Goal: Task Accomplishment & Management: Complete application form

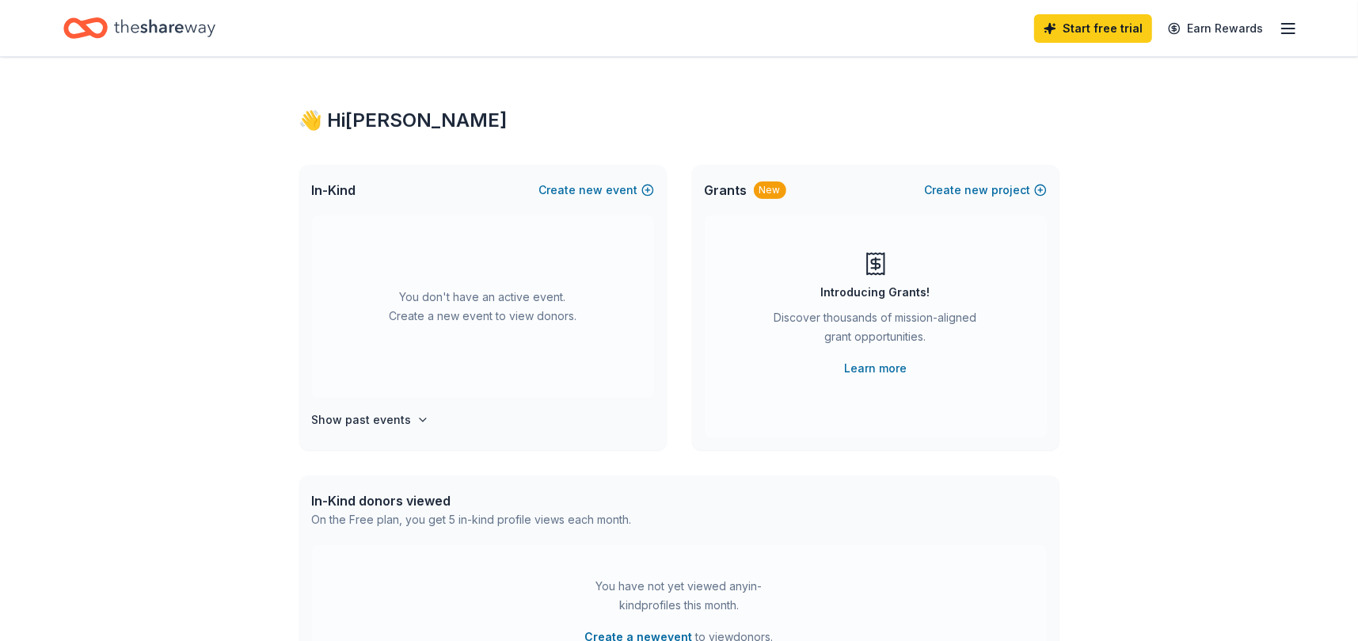
click at [728, 189] on span "Grants" at bounding box center [726, 190] width 43 height 19
click at [770, 188] on div "New" at bounding box center [770, 189] width 32 height 17
click at [725, 186] on span "Grants" at bounding box center [726, 190] width 43 height 19
click at [128, 28] on icon "Home" at bounding box center [164, 27] width 101 height 17
click at [1289, 24] on icon "button" at bounding box center [1288, 28] width 19 height 19
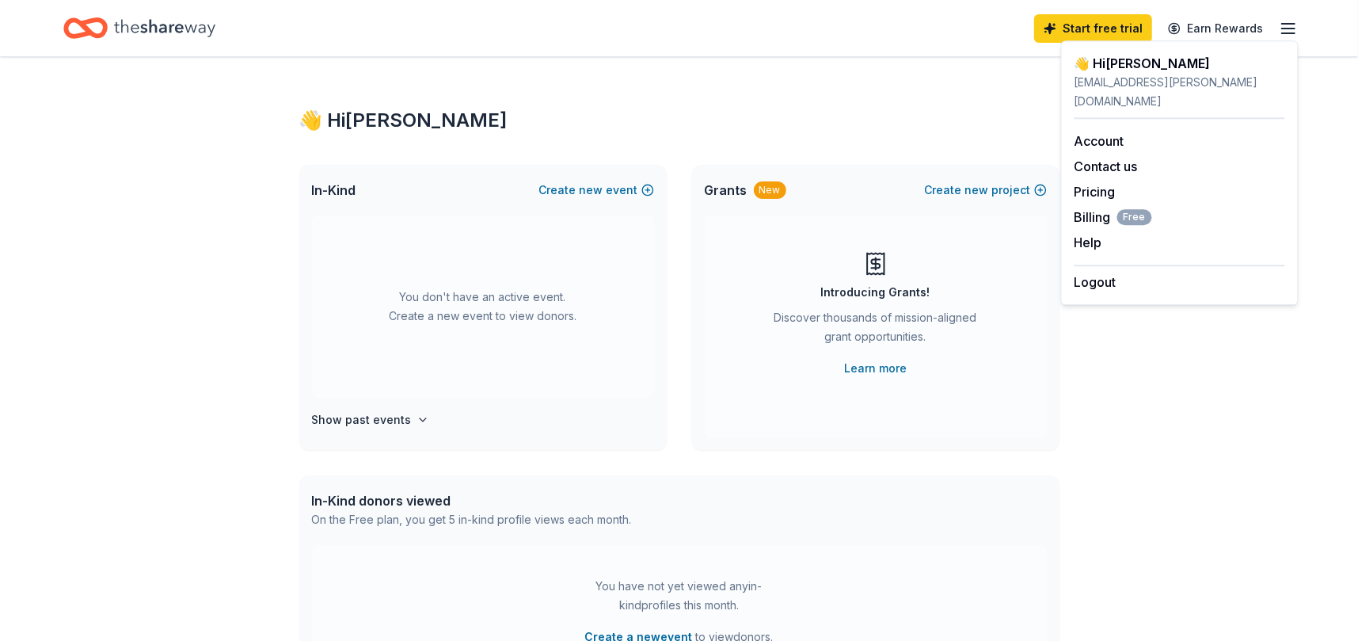
click at [1289, 24] on line "button" at bounding box center [1288, 24] width 13 height 0
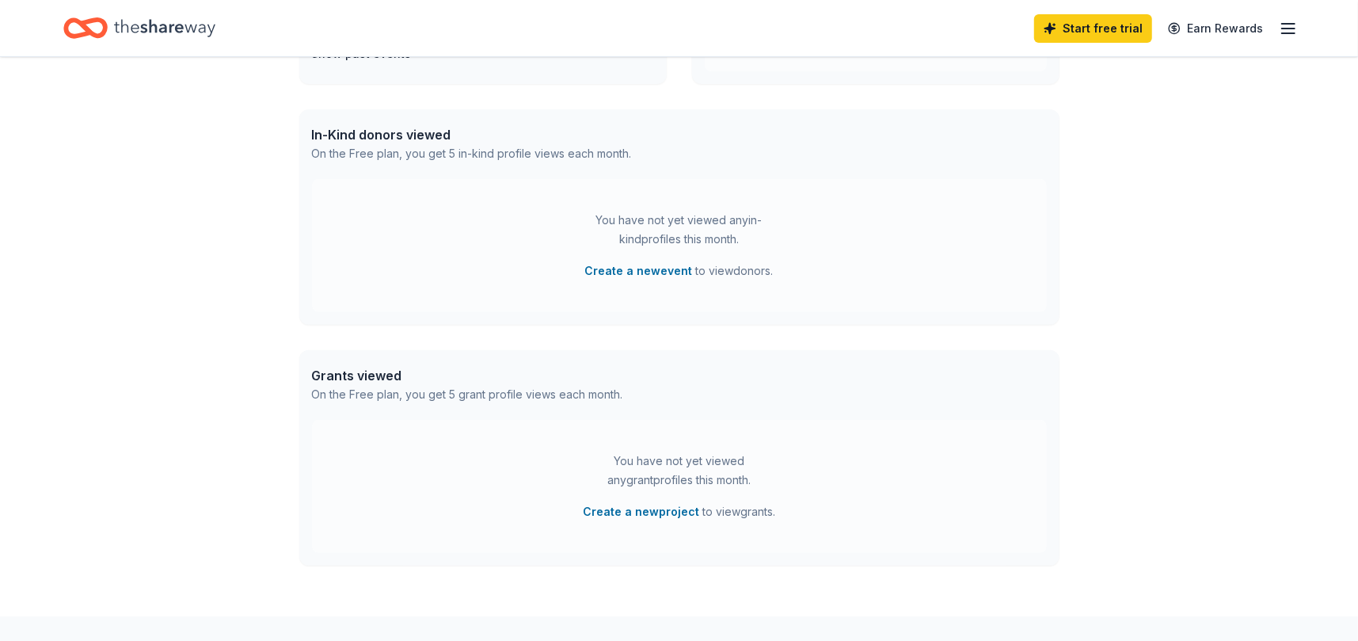
scroll to position [375, 0]
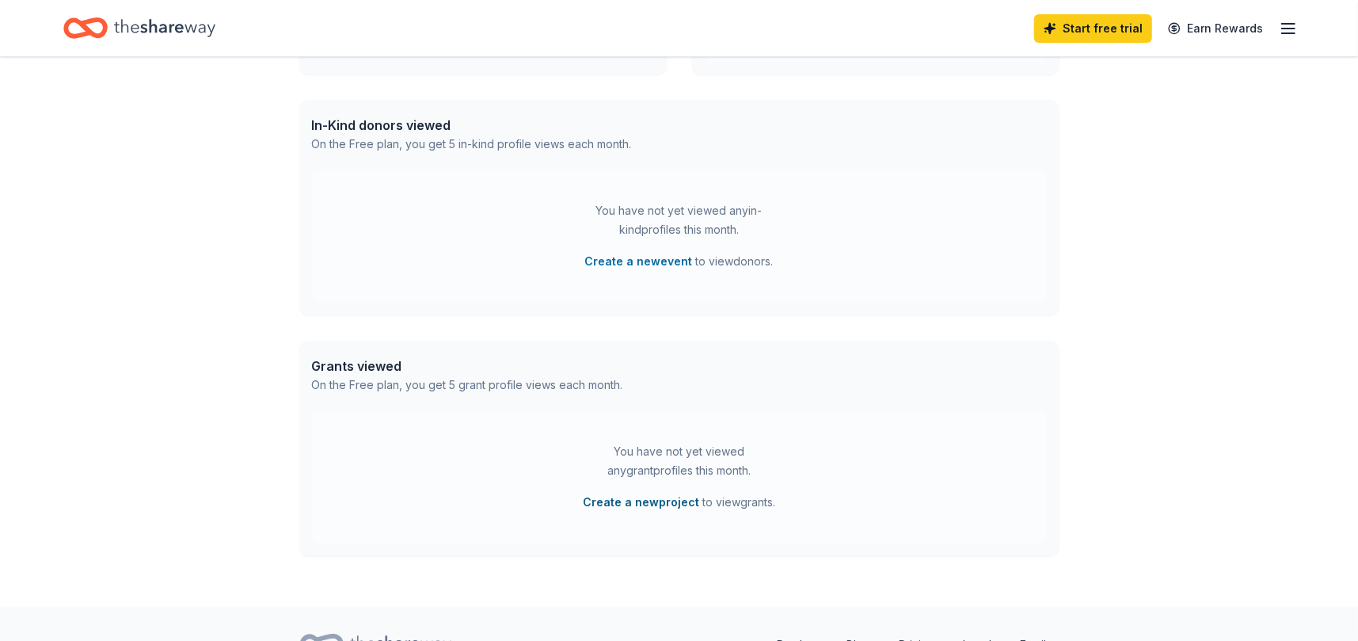
click at [609, 496] on button "Create a new project" at bounding box center [641, 502] width 116 height 19
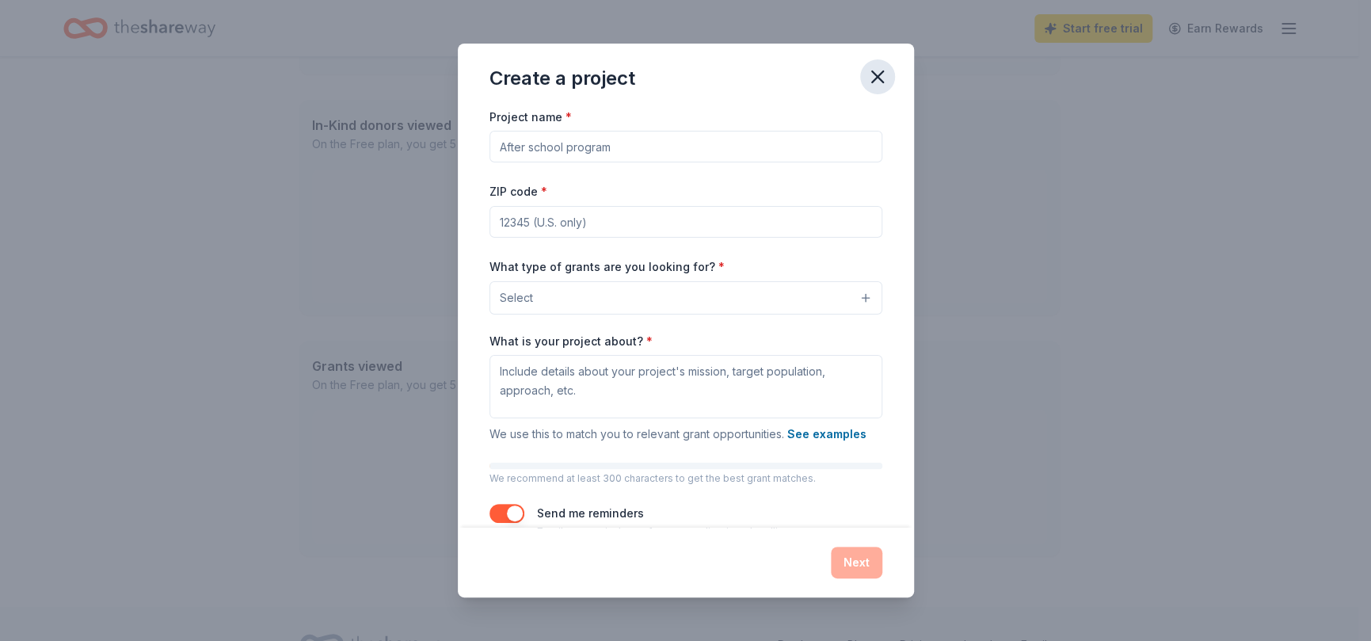
click at [881, 76] on icon "button" at bounding box center [877, 77] width 22 height 22
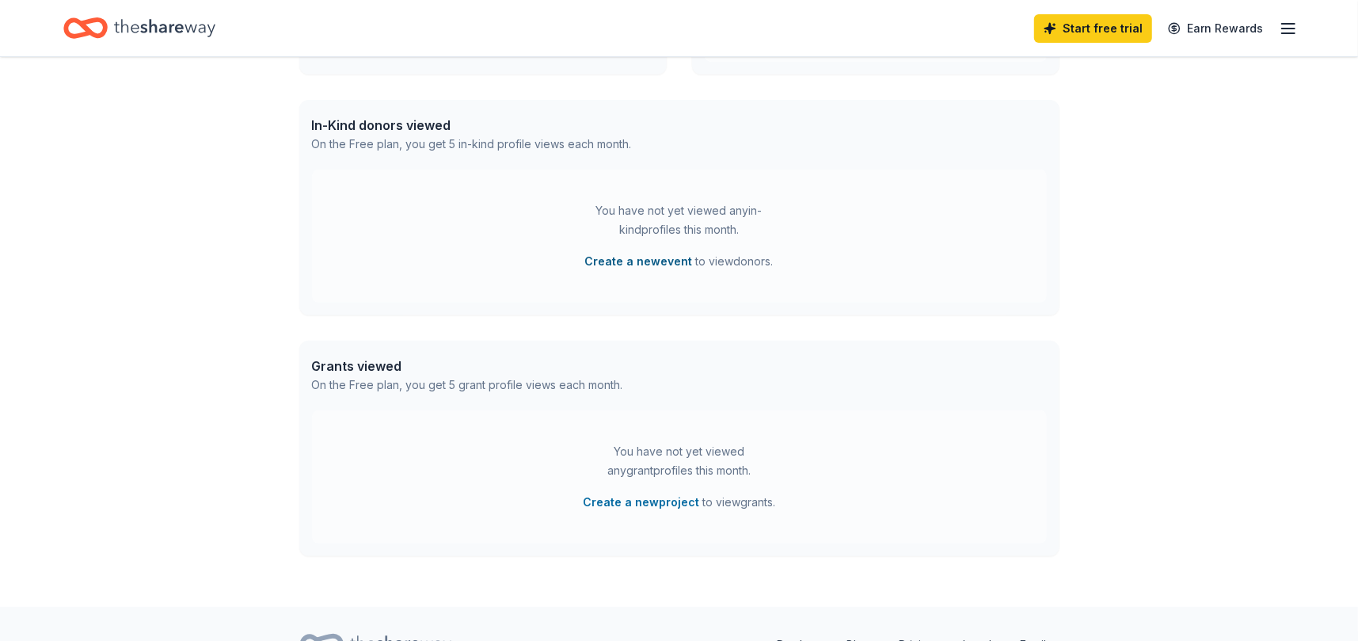
click at [652, 252] on button "Create a new event" at bounding box center [639, 261] width 108 height 19
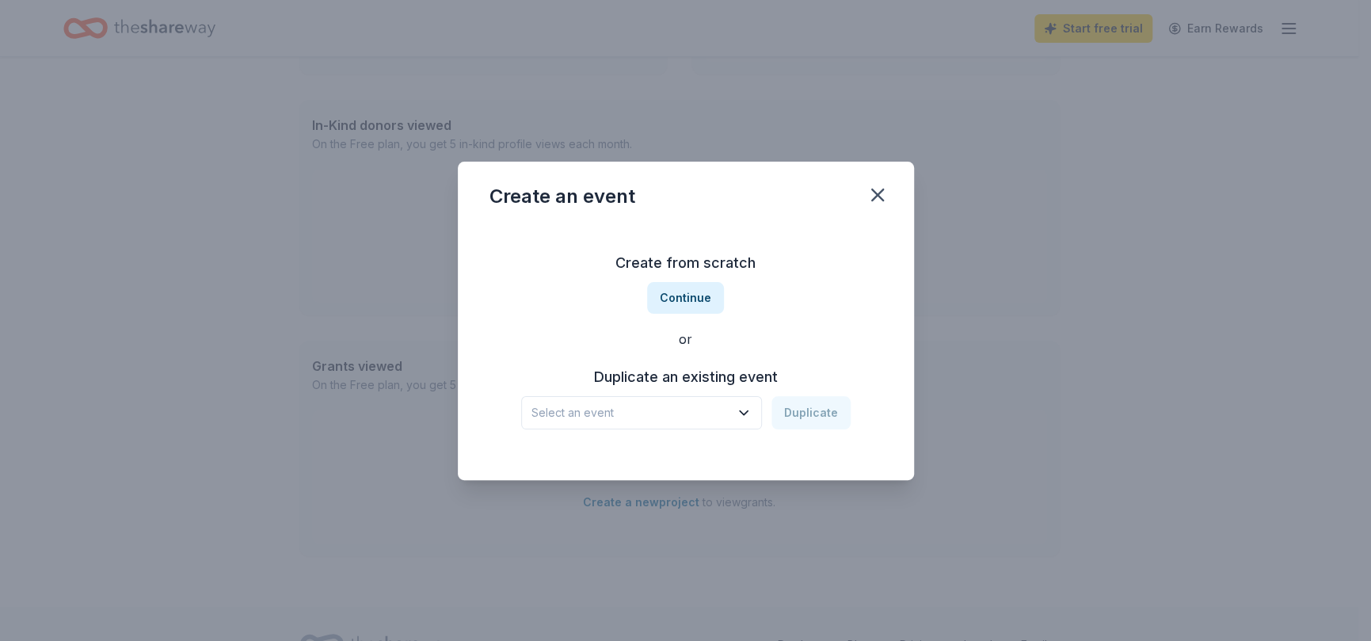
click at [706, 376] on h3 "Duplicate an existing event" at bounding box center [685, 376] width 329 height 25
click at [802, 410] on div "Select an event Duplicate" at bounding box center [685, 412] width 329 height 33
click at [698, 295] on button "Continue" at bounding box center [685, 298] width 77 height 32
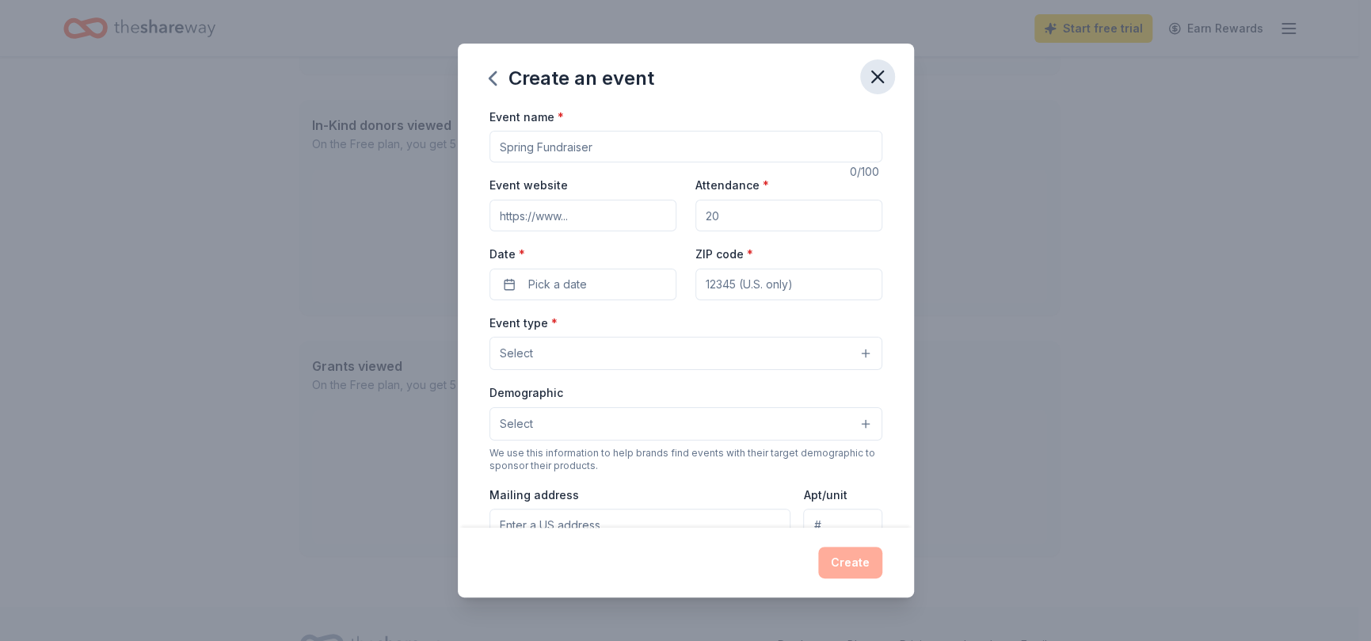
click at [873, 70] on icon "button" at bounding box center [877, 77] width 22 height 22
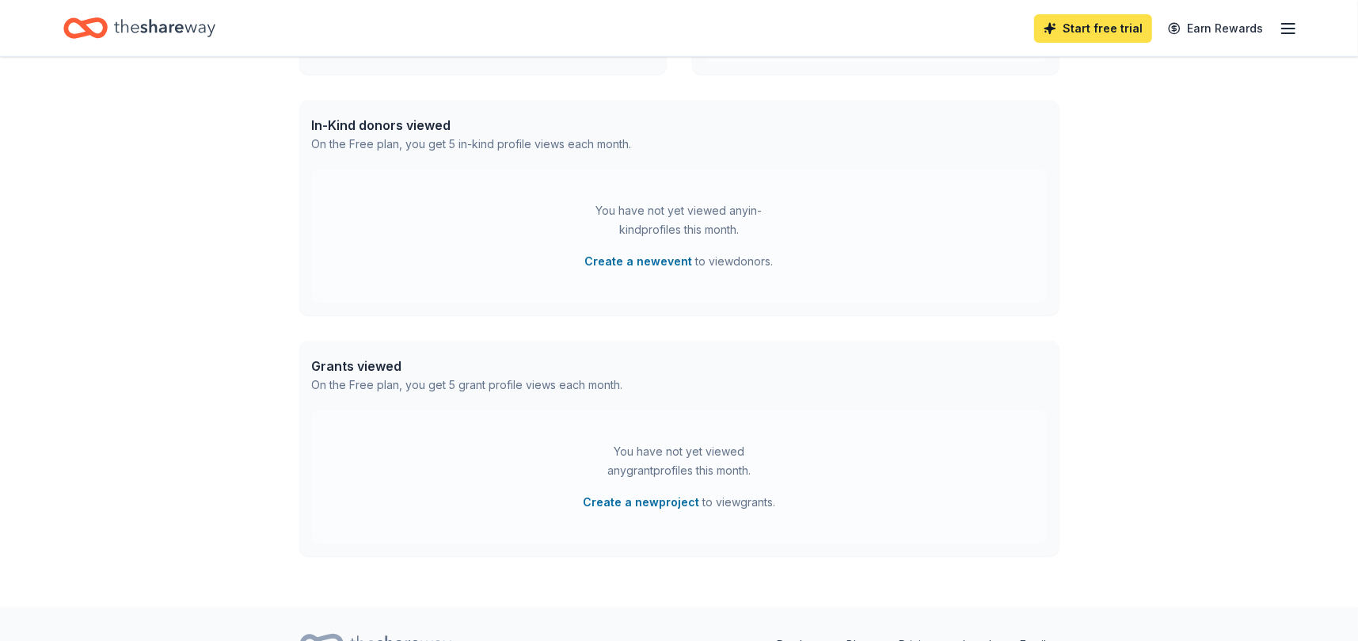
click at [1105, 37] on link "Start free trial" at bounding box center [1093, 28] width 118 height 29
click at [1097, 29] on link "Start free trial" at bounding box center [1093, 28] width 118 height 29
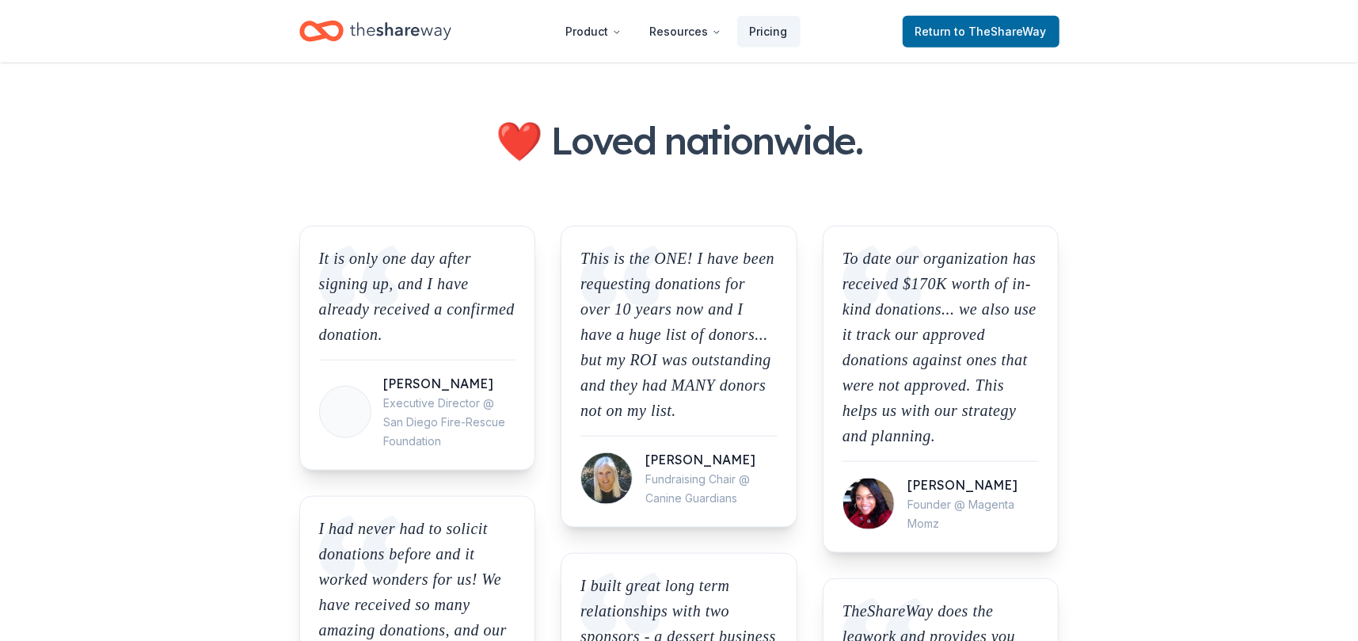
scroll to position [979, 0]
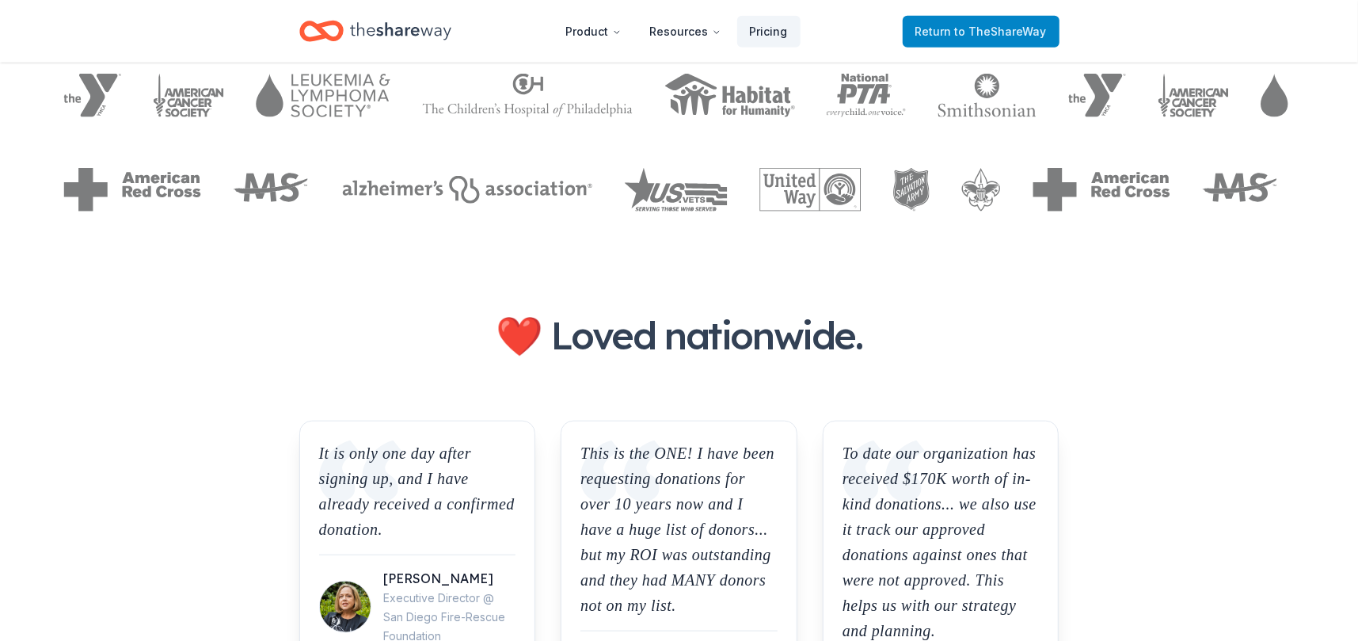
click at [1037, 32] on span "to TheShareWay" at bounding box center [1001, 31] width 92 height 13
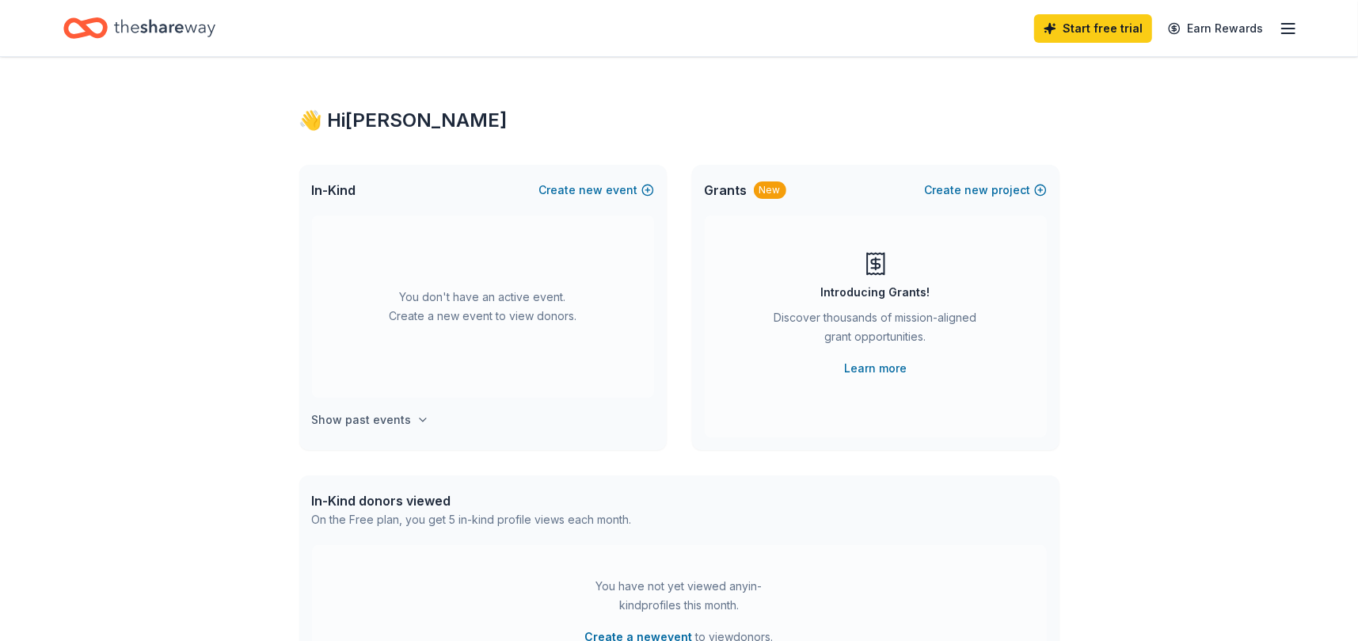
click at [417, 412] on button "Show past events" at bounding box center [370, 419] width 117 height 19
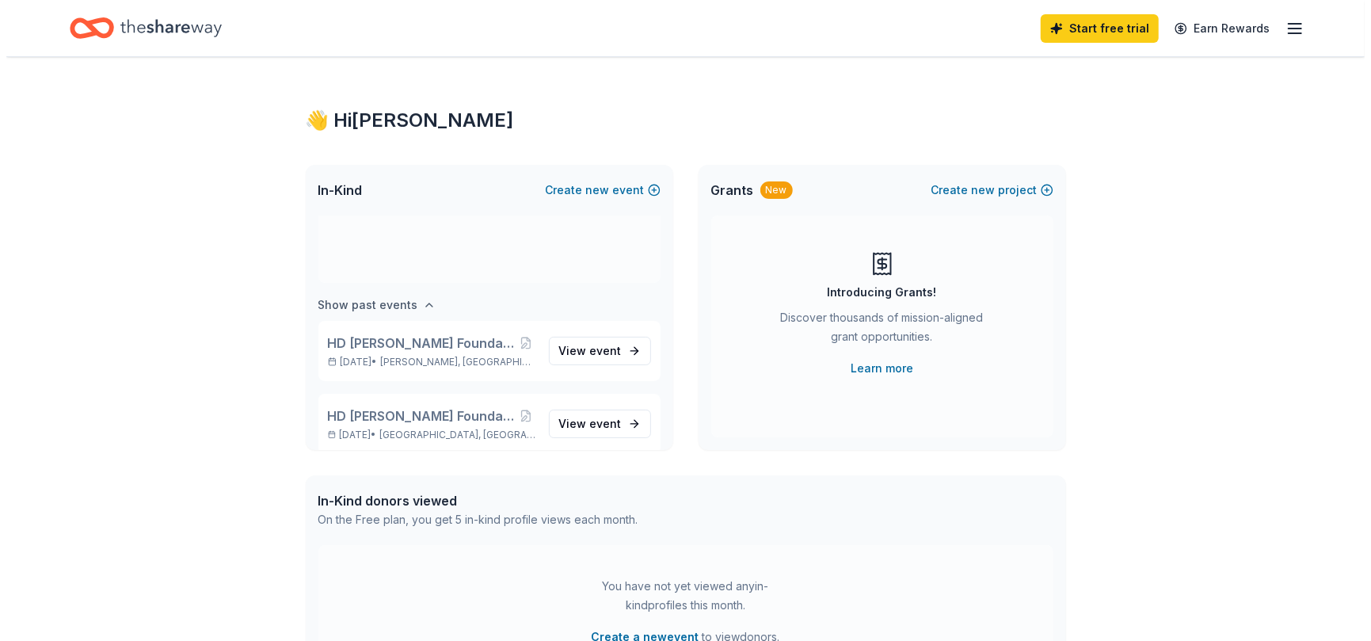
scroll to position [131, 0]
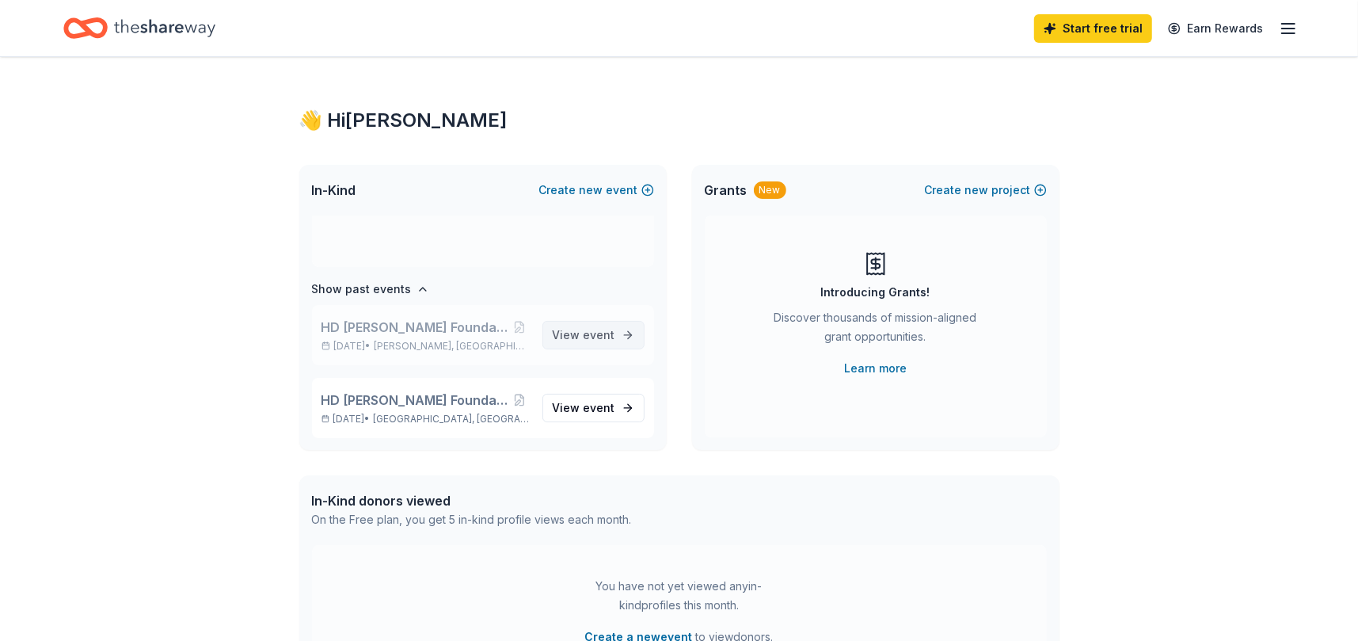
click at [600, 330] on span "event" at bounding box center [600, 334] width 32 height 13
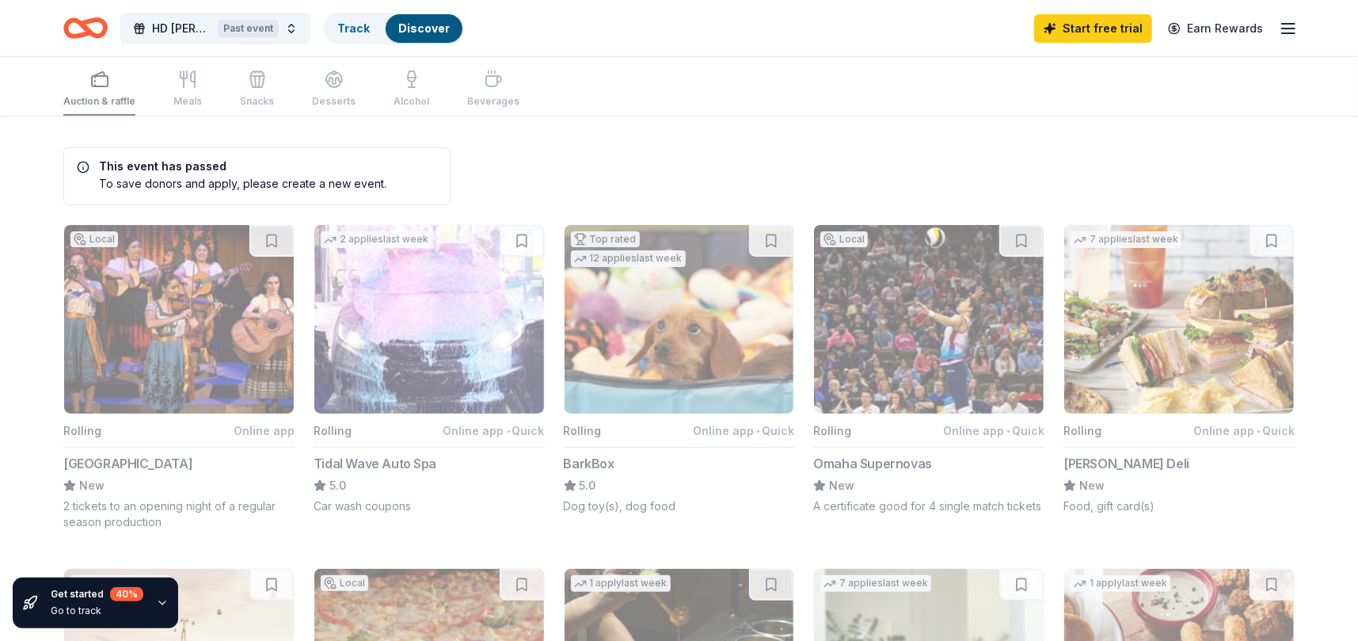
click at [81, 21] on icon "Home" at bounding box center [93, 28] width 25 height 16
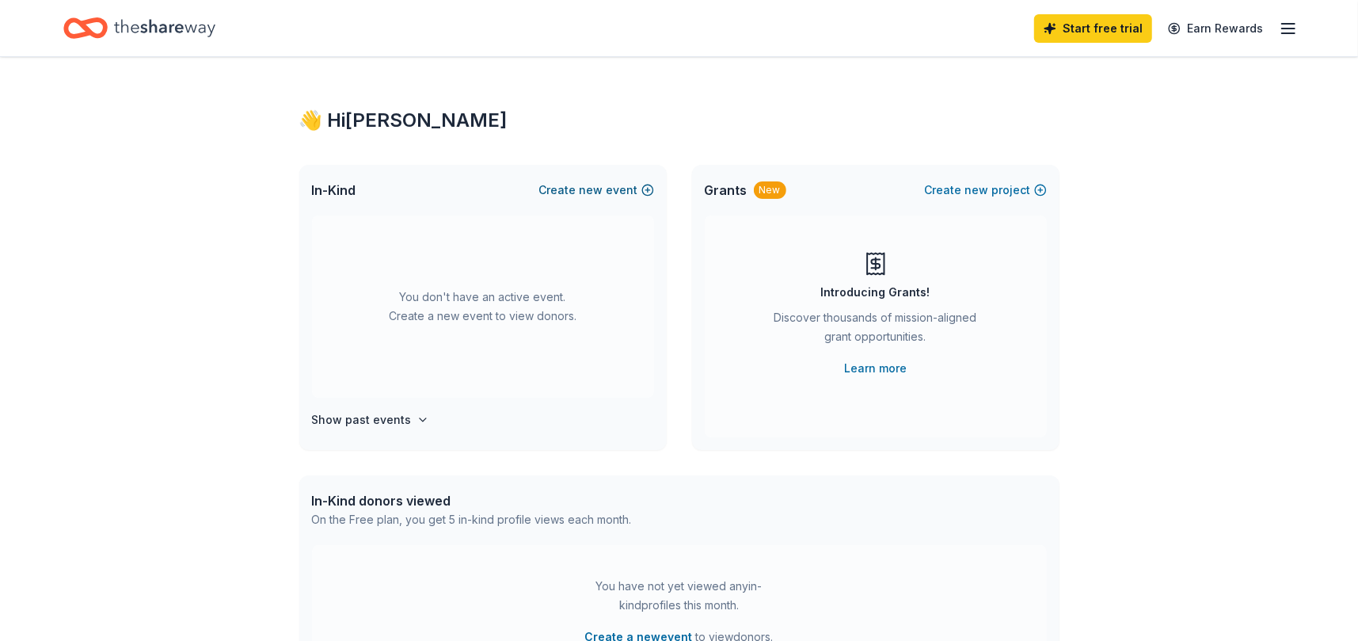
click at [593, 186] on span "new" at bounding box center [592, 190] width 24 height 19
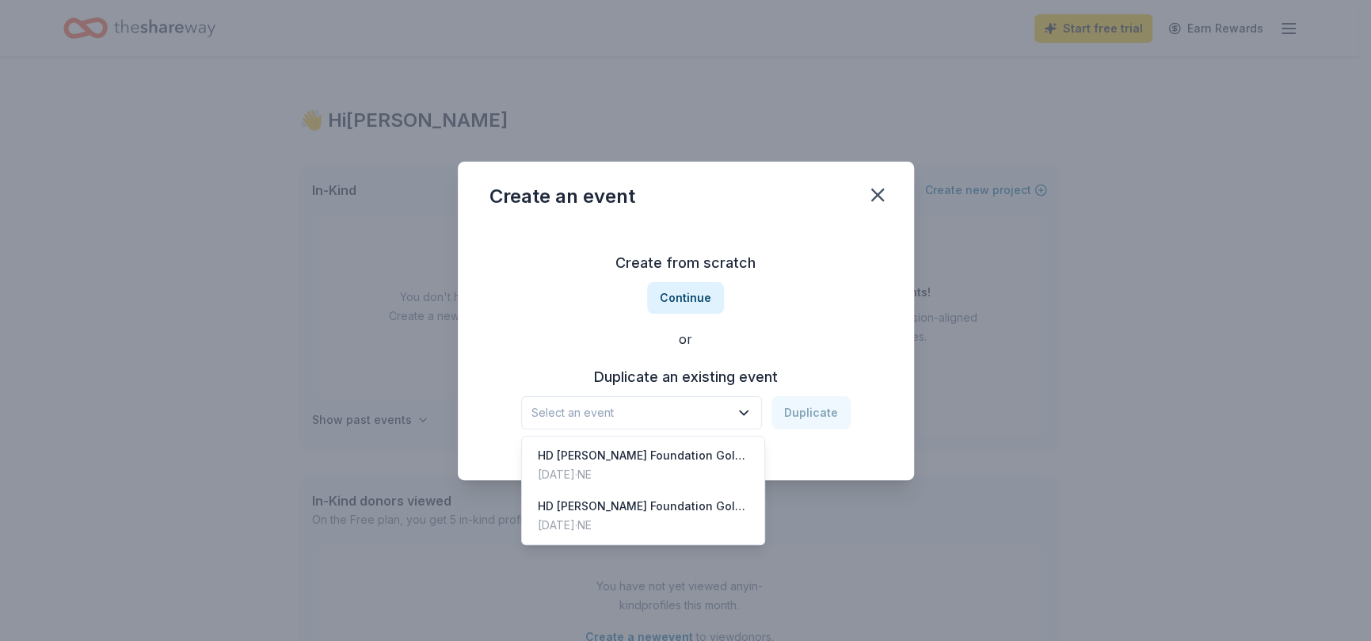
click at [588, 409] on span "Select an event" at bounding box center [630, 412] width 198 height 19
click at [601, 456] on div "HD Hogan Foundation Golf Tounement" at bounding box center [643, 455] width 211 height 19
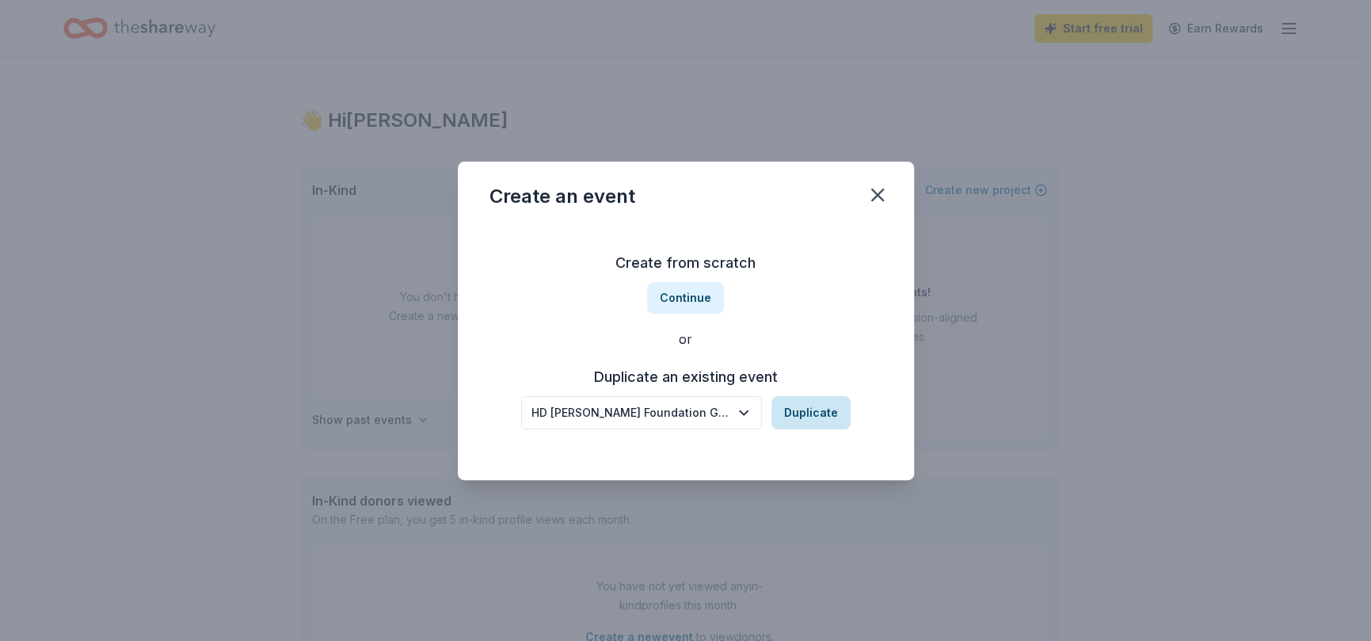
click at [816, 413] on button "Duplicate" at bounding box center [810, 412] width 79 height 33
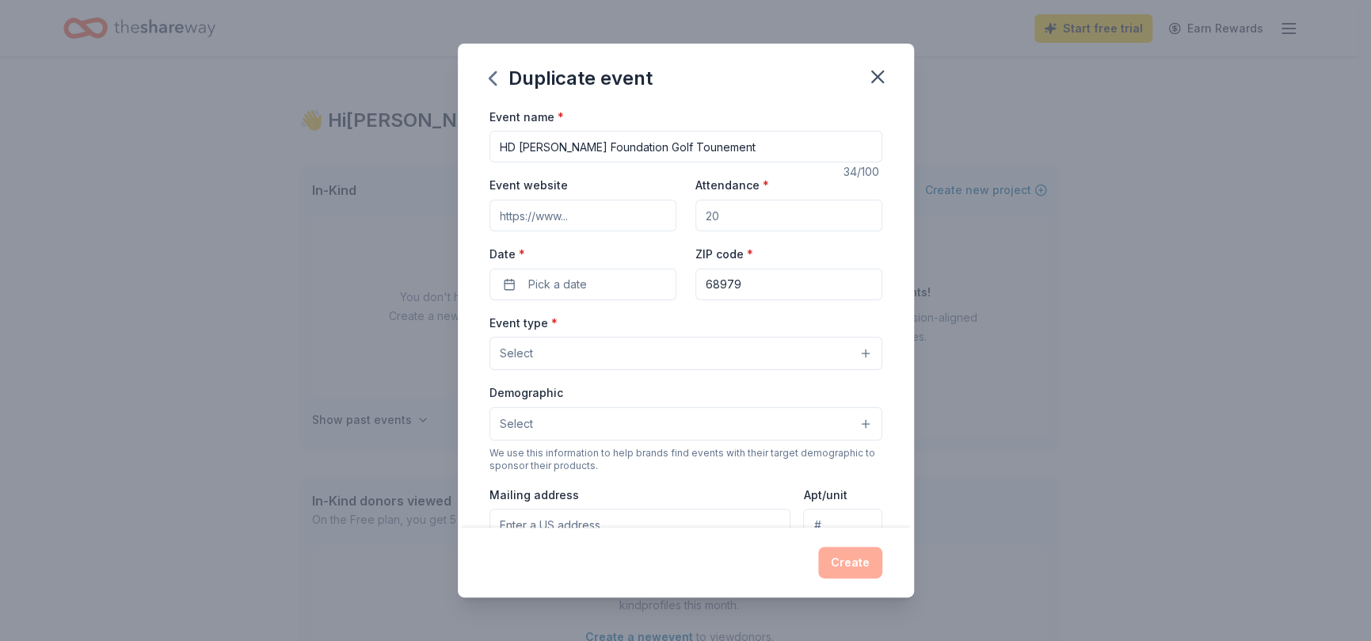
click at [732, 219] on input "Attendance *" at bounding box center [788, 216] width 187 height 32
click at [608, 211] on input "Event website" at bounding box center [582, 216] width 187 height 32
click at [664, 143] on input "HD Hogan Foundation Golf Tounement" at bounding box center [685, 147] width 393 height 32
click at [679, 145] on input "HD Hogan Foundation Golf Tournement" at bounding box center [685, 147] width 393 height 32
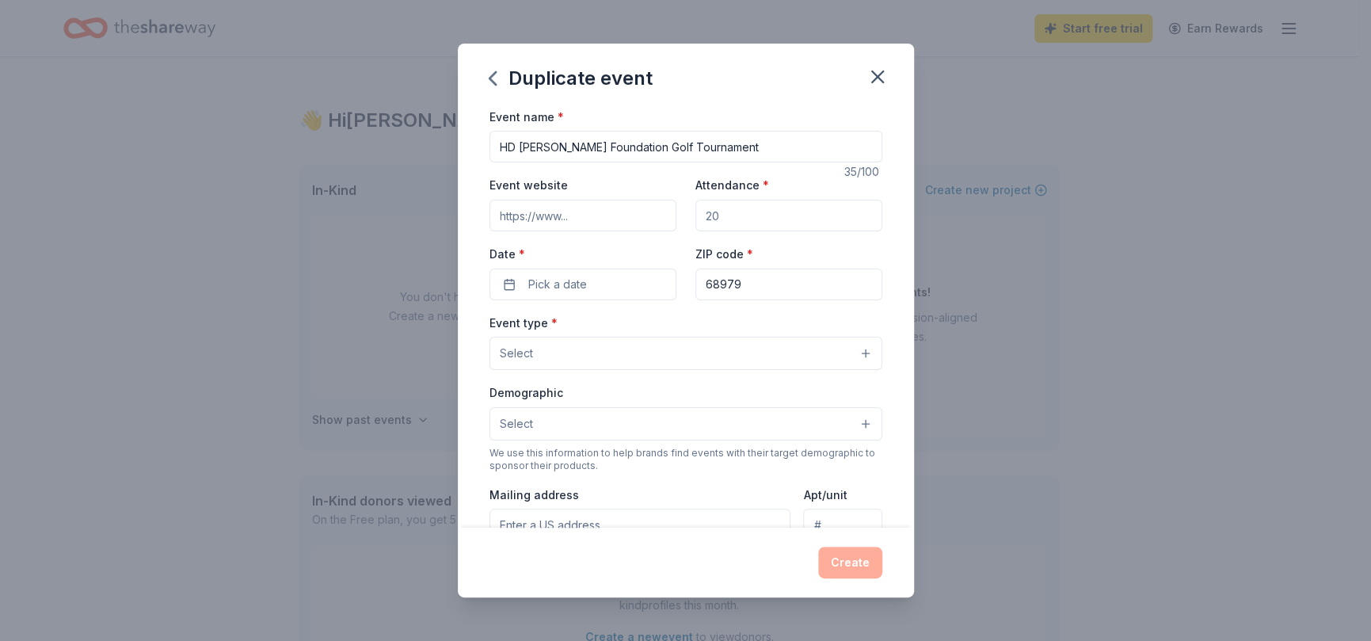
type input "HD [PERSON_NAME] Foundation Golf Tournament"
click at [741, 215] on input "Attendance *" at bounding box center [788, 216] width 187 height 32
type input "200"
click at [584, 216] on input "Event website" at bounding box center [582, 216] width 187 height 32
type input "www.hdhoganfoundation.org"
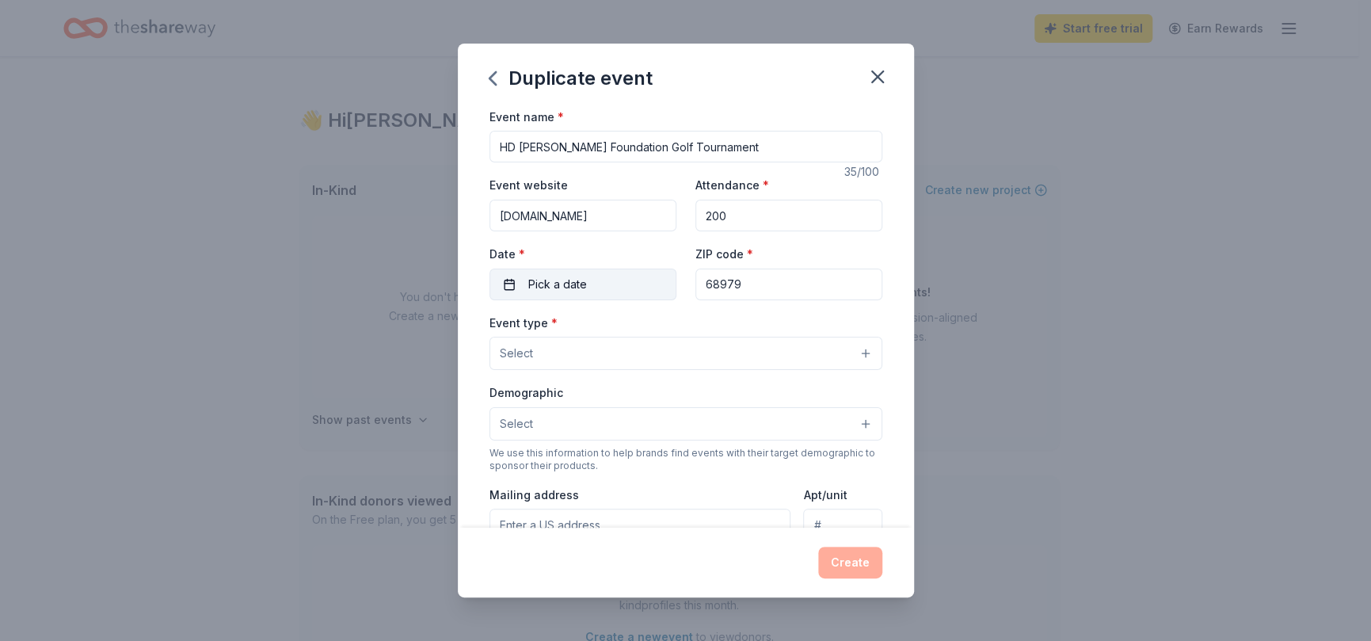
click at [583, 284] on span "Pick a date" at bounding box center [557, 284] width 59 height 19
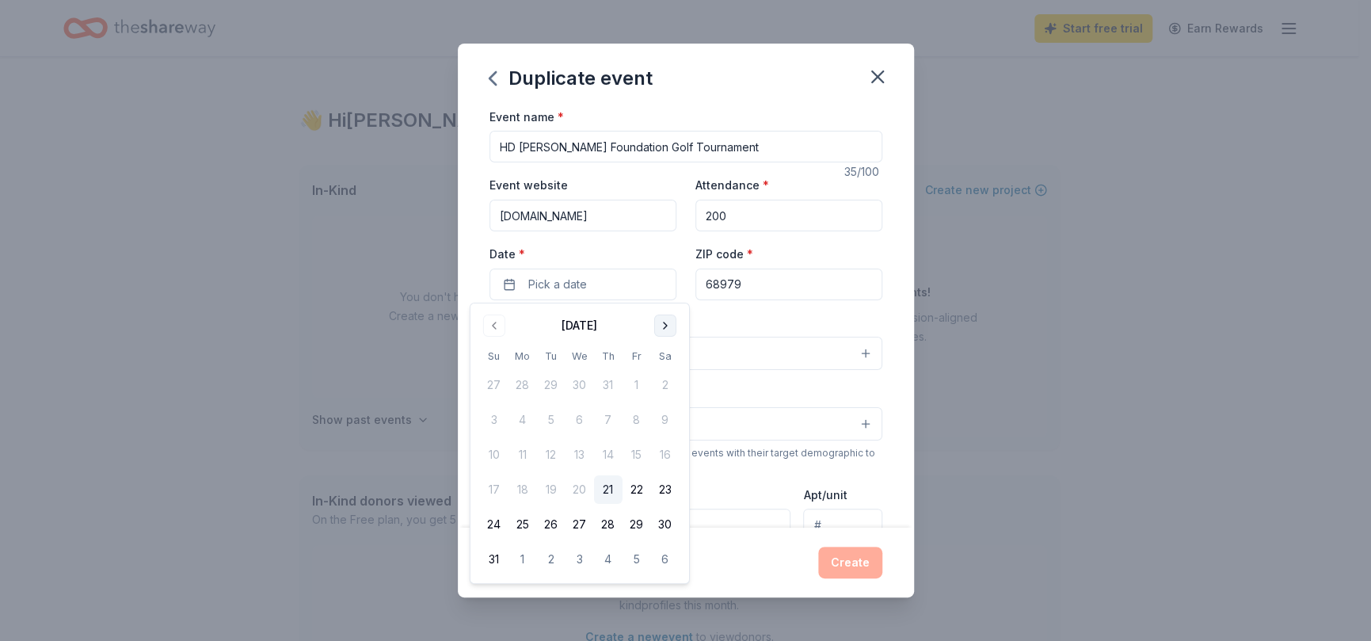
click at [664, 324] on button "Go to next month" at bounding box center [665, 325] width 22 height 22
click at [669, 419] on button "13" at bounding box center [665, 419] width 29 height 29
click at [667, 413] on button "13" at bounding box center [665, 419] width 29 height 29
click at [794, 280] on input "68979" at bounding box center [788, 284] width 187 height 32
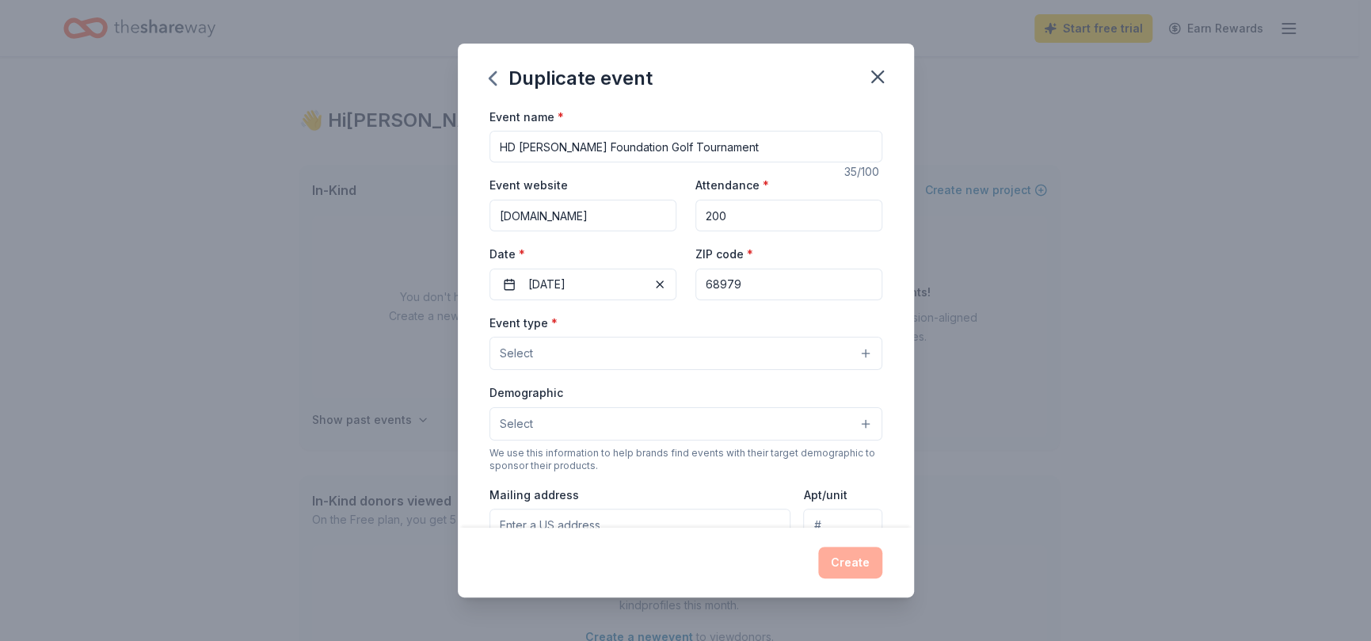
click at [604, 352] on button "Select" at bounding box center [685, 353] width 393 height 33
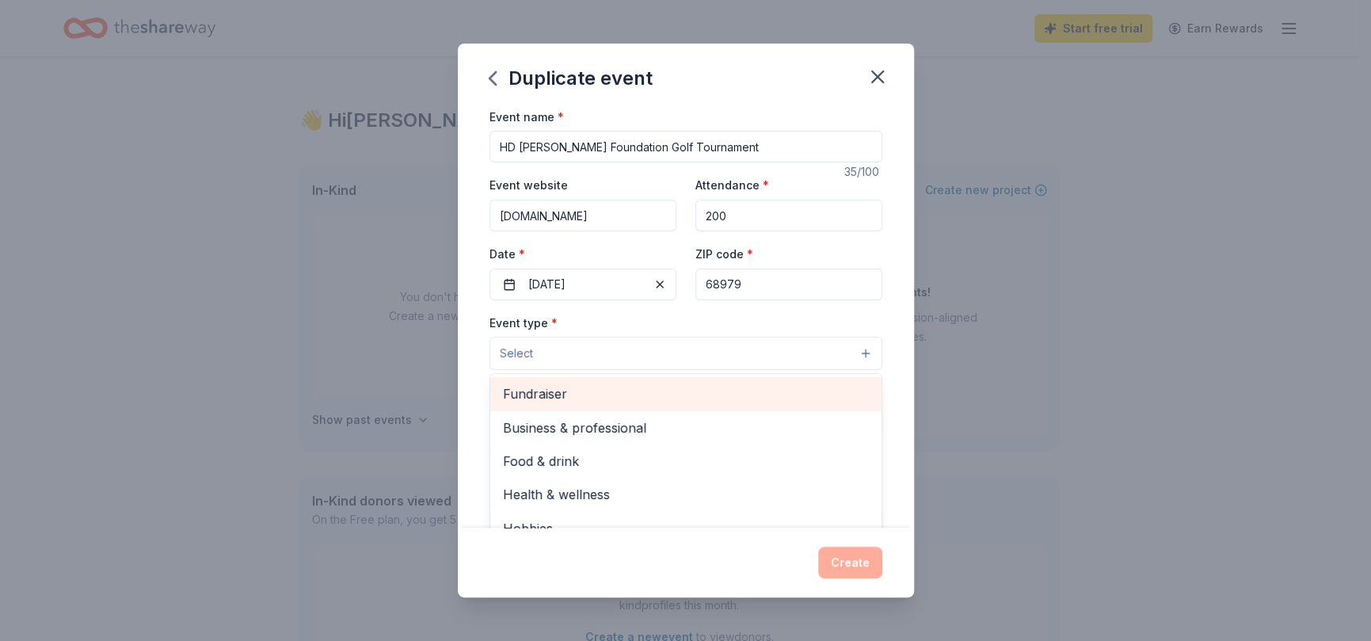
click at [598, 398] on span "Fundraiser" at bounding box center [686, 393] width 366 height 21
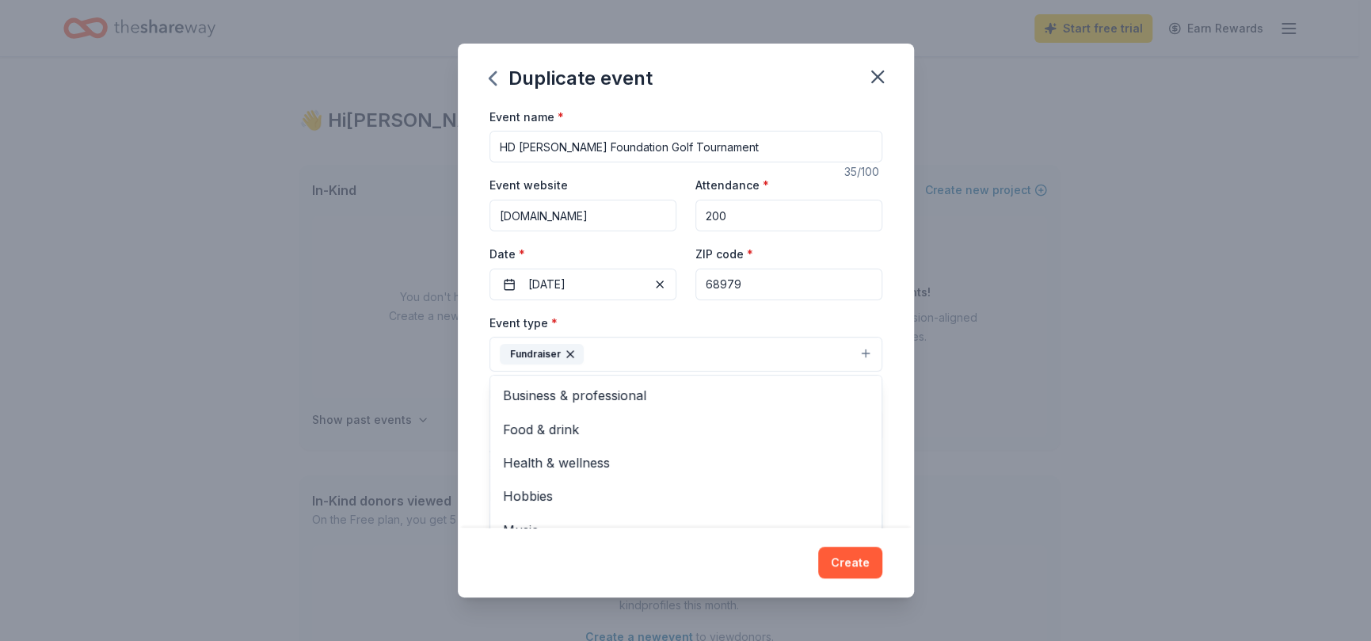
click at [835, 253] on div "Event name * HD Hogan Foundation Golf Tournament 35 /100 Event website www.hdho…" at bounding box center [685, 473] width 393 height 733
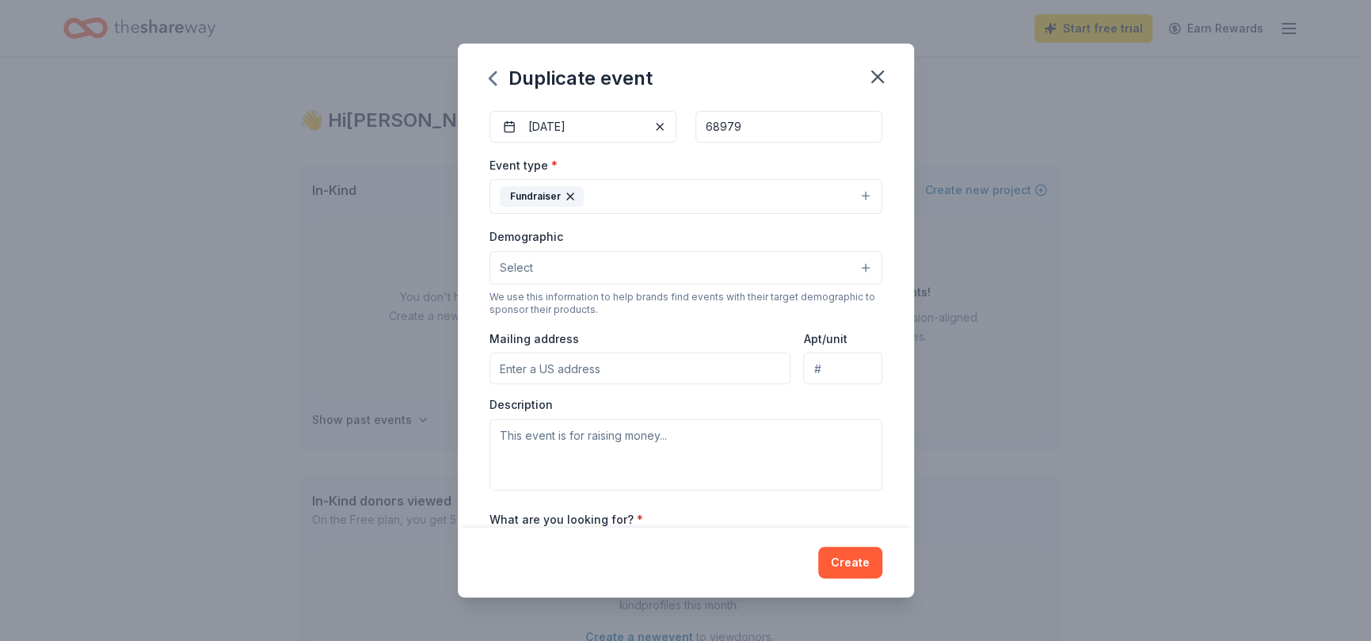
scroll to position [158, 0]
click at [617, 436] on textarea at bounding box center [685, 453] width 393 height 71
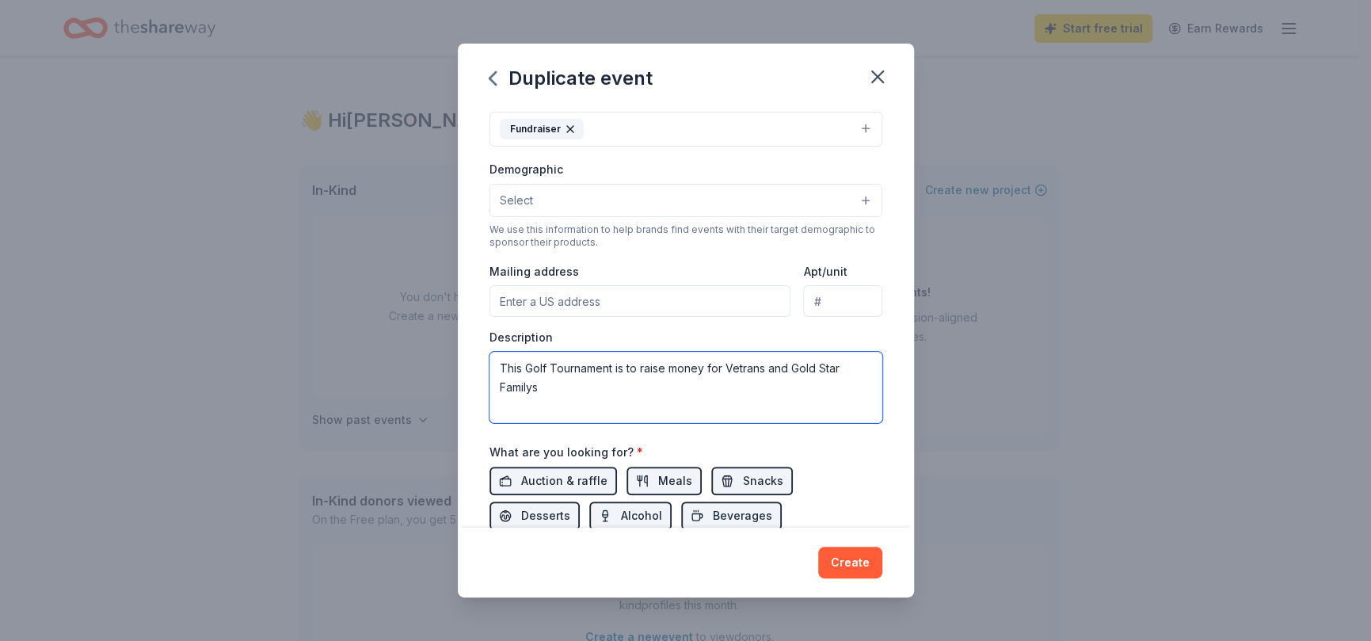
scroll to position [396, 0]
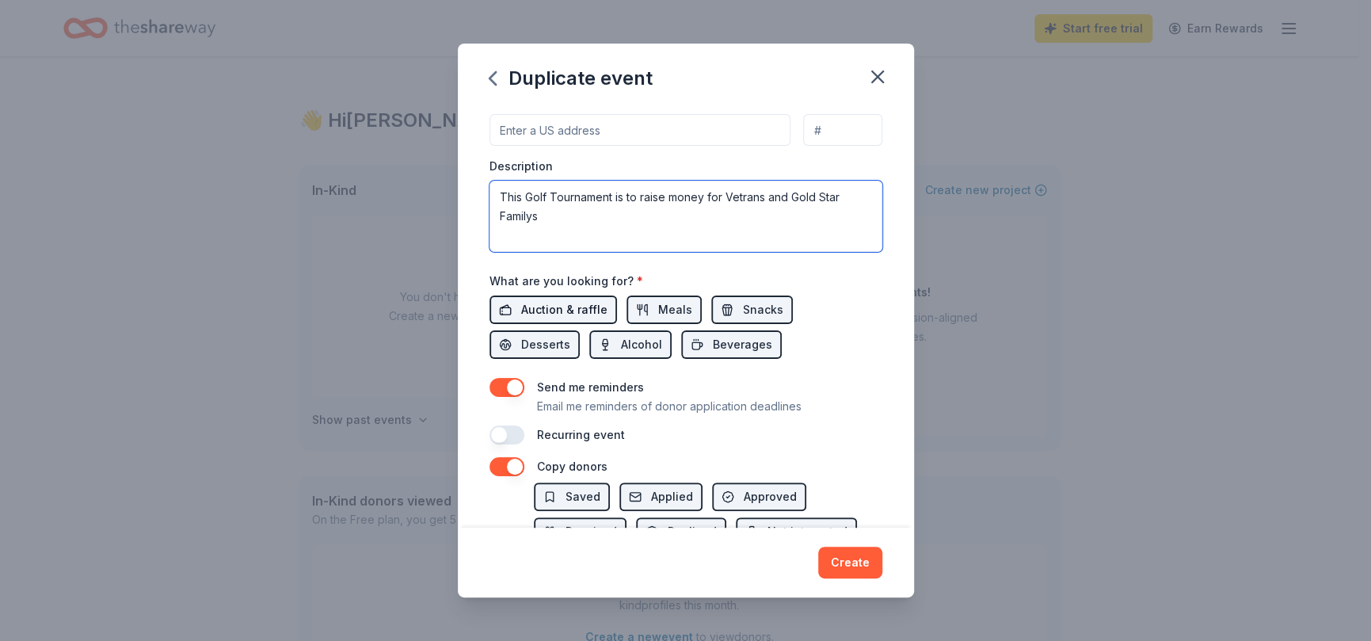
type textarea "This Golf Tournament is to raise money for Vetrans and Gold Star Familys"
click at [561, 306] on span "Auction & raffle" at bounding box center [564, 309] width 86 height 19
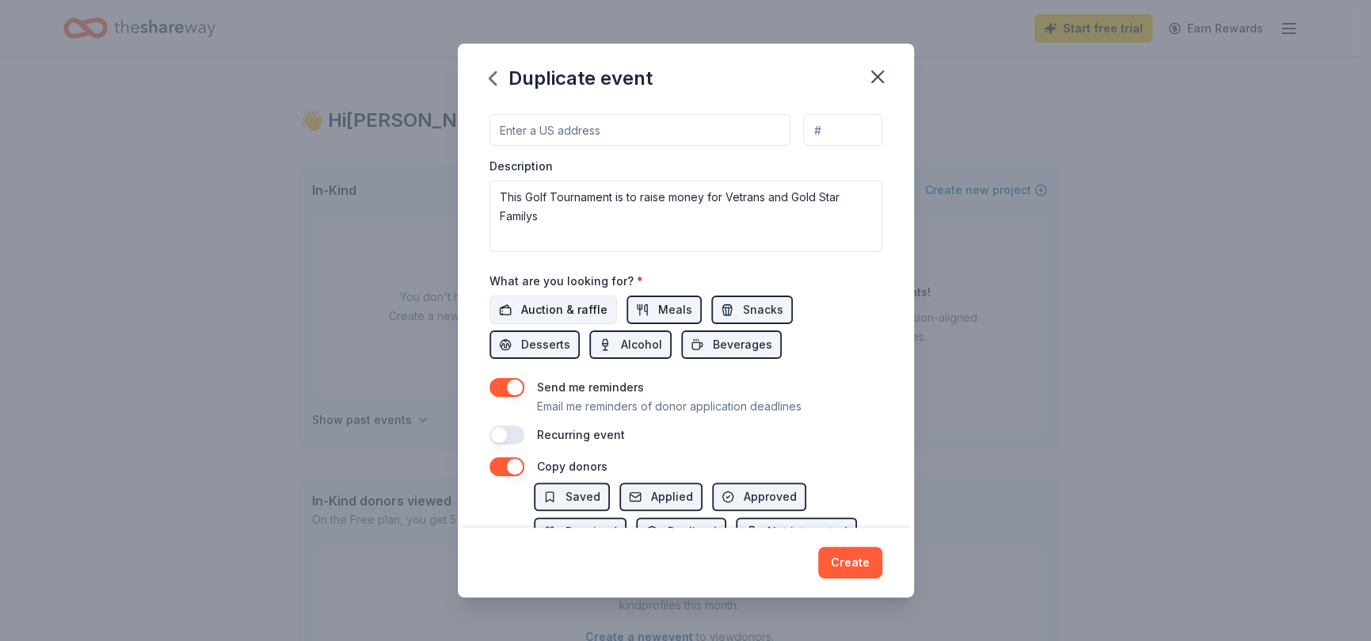
click at [553, 300] on span "Auction & raffle" at bounding box center [564, 309] width 86 height 19
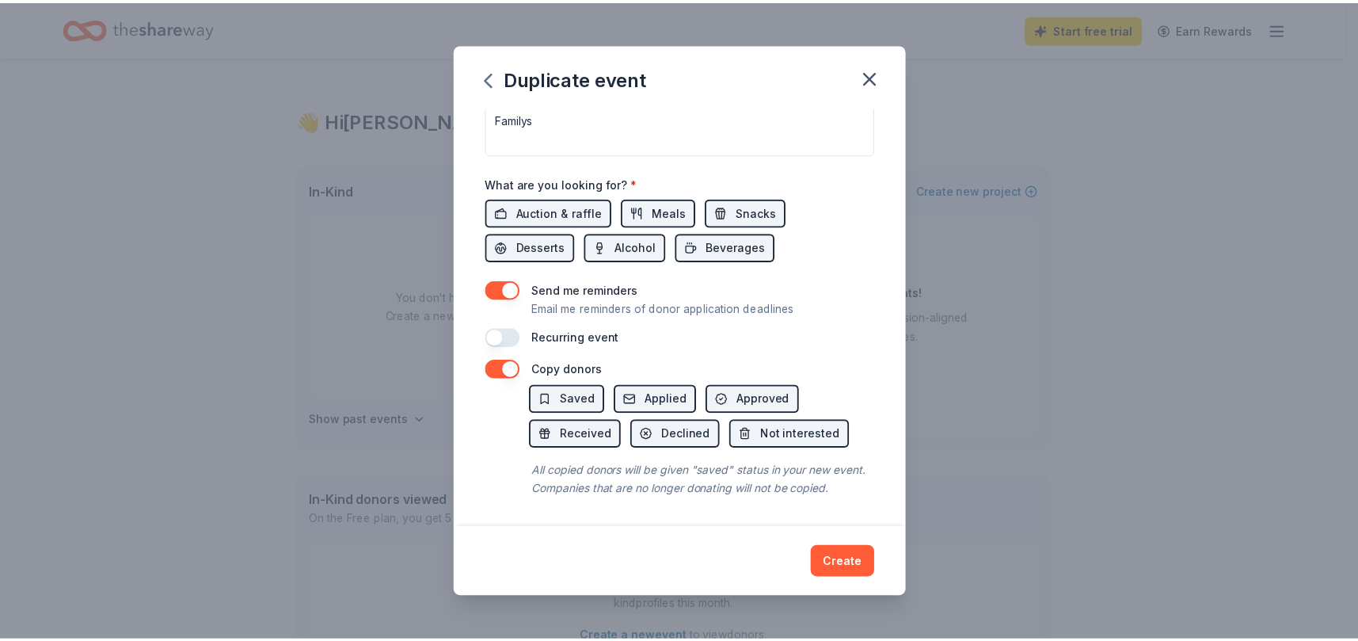
scroll to position [509, 0]
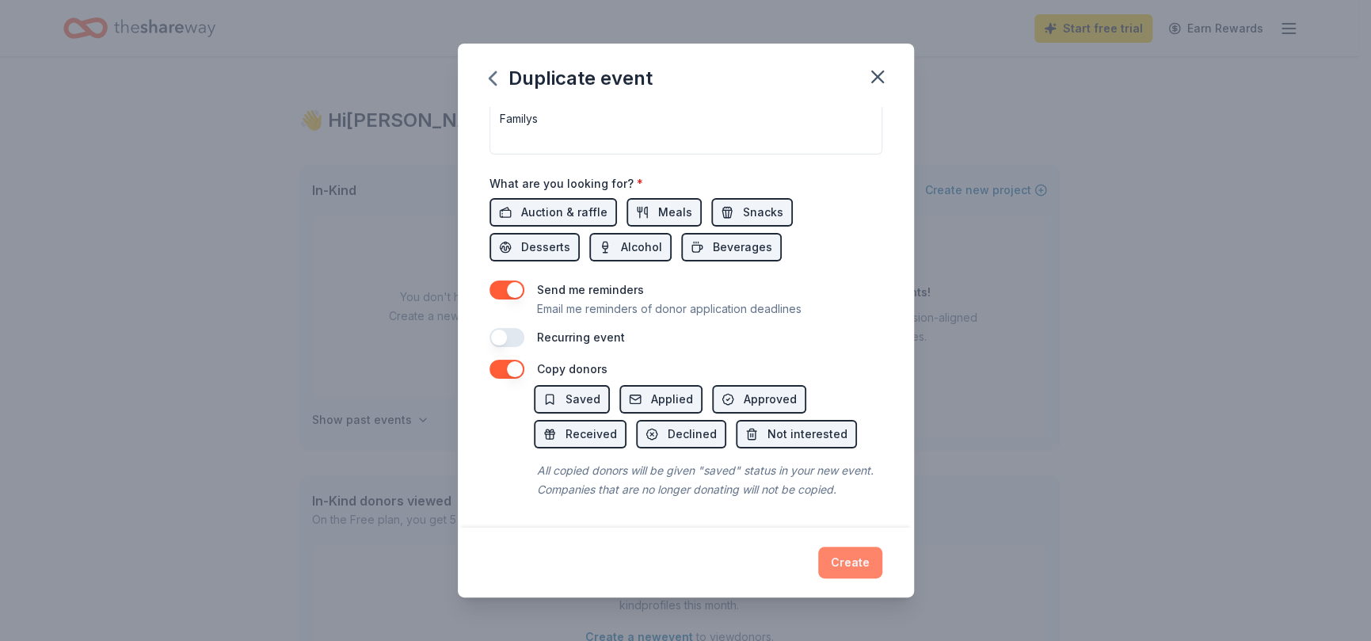
click at [854, 561] on button "Create" at bounding box center [850, 562] width 64 height 32
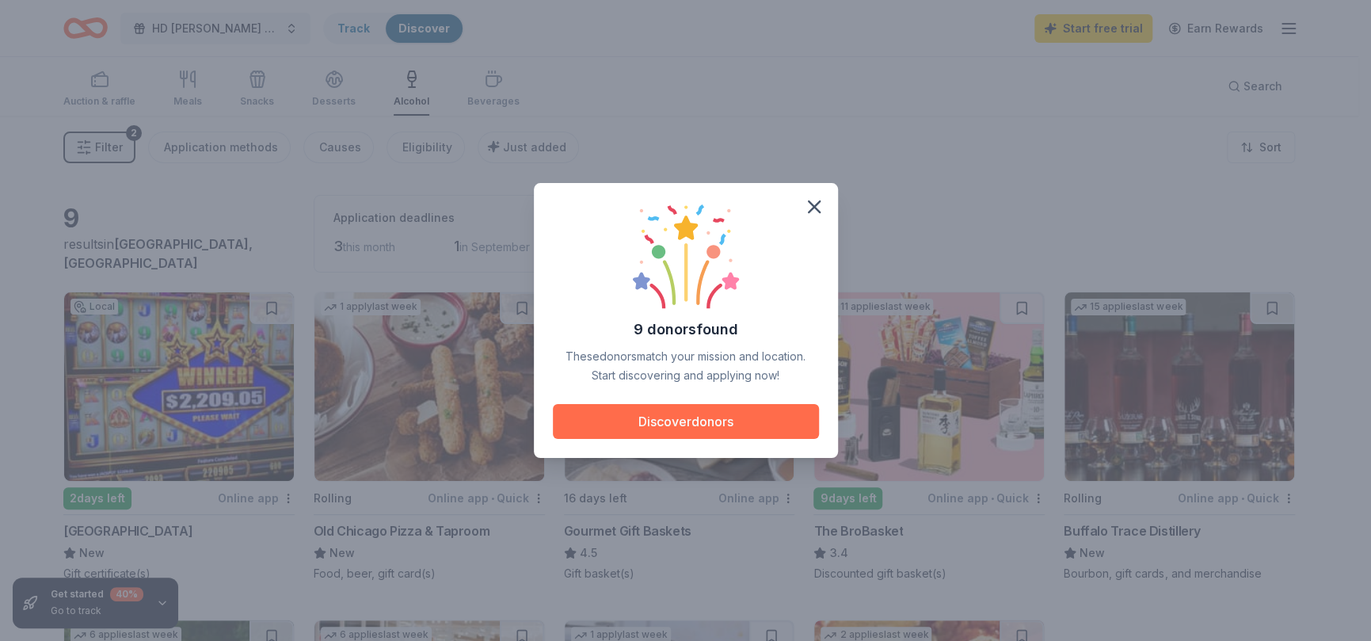
click at [729, 425] on button "Discover donors" at bounding box center [686, 421] width 266 height 35
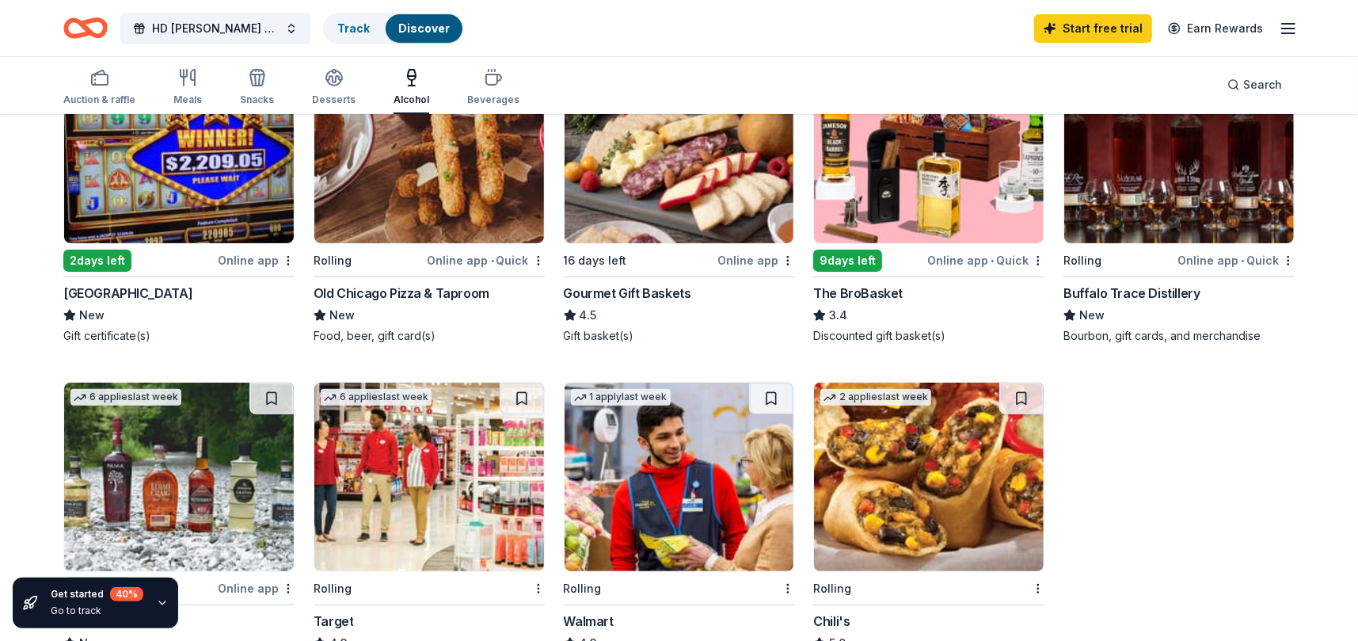
scroll to position [158, 0]
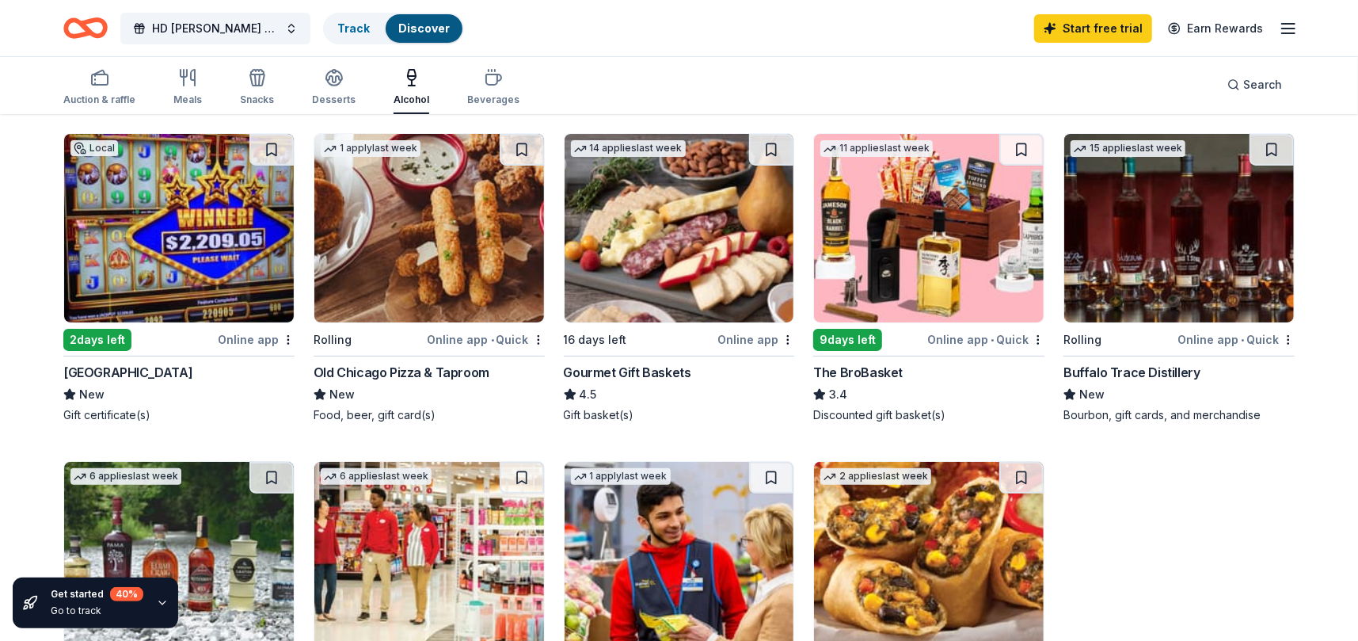
click at [969, 332] on div "Online app • Quick" at bounding box center [985, 339] width 117 height 20
click at [104, 88] on div "Auction & raffle" at bounding box center [99, 87] width 72 height 38
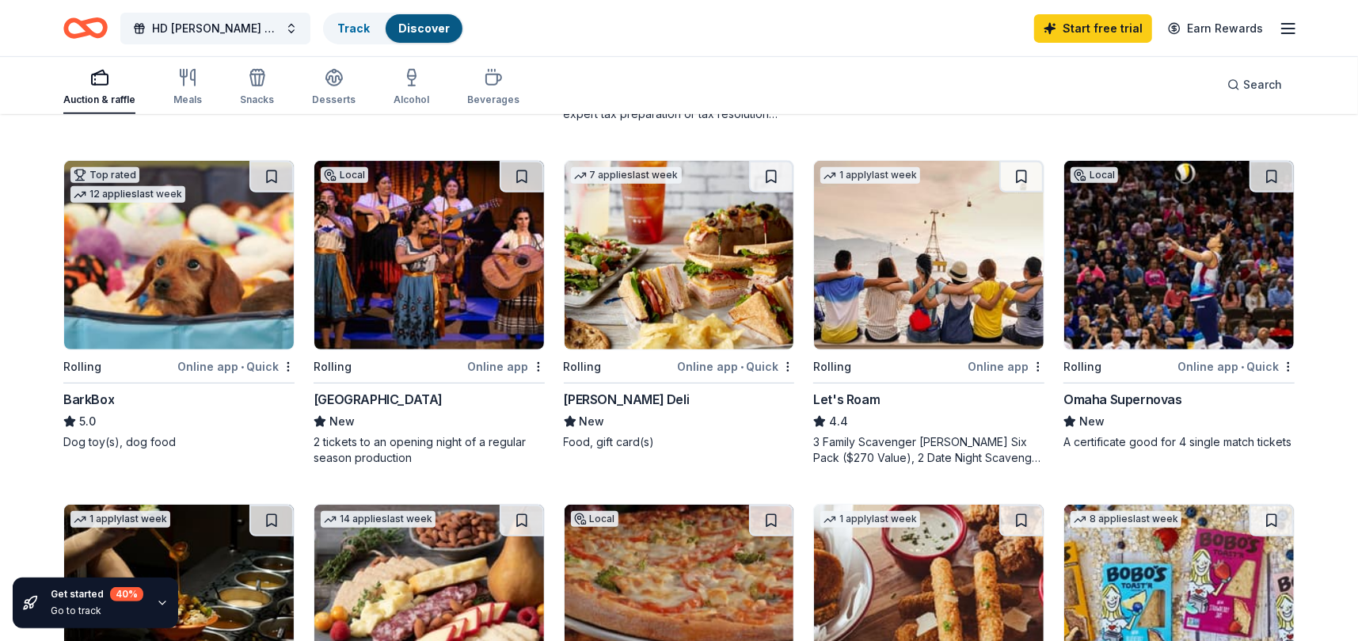
scroll to position [475, 0]
click at [857, 398] on div "Let's Roam" at bounding box center [846, 399] width 67 height 19
click at [190, 99] on div "Meals" at bounding box center [187, 99] width 29 height 13
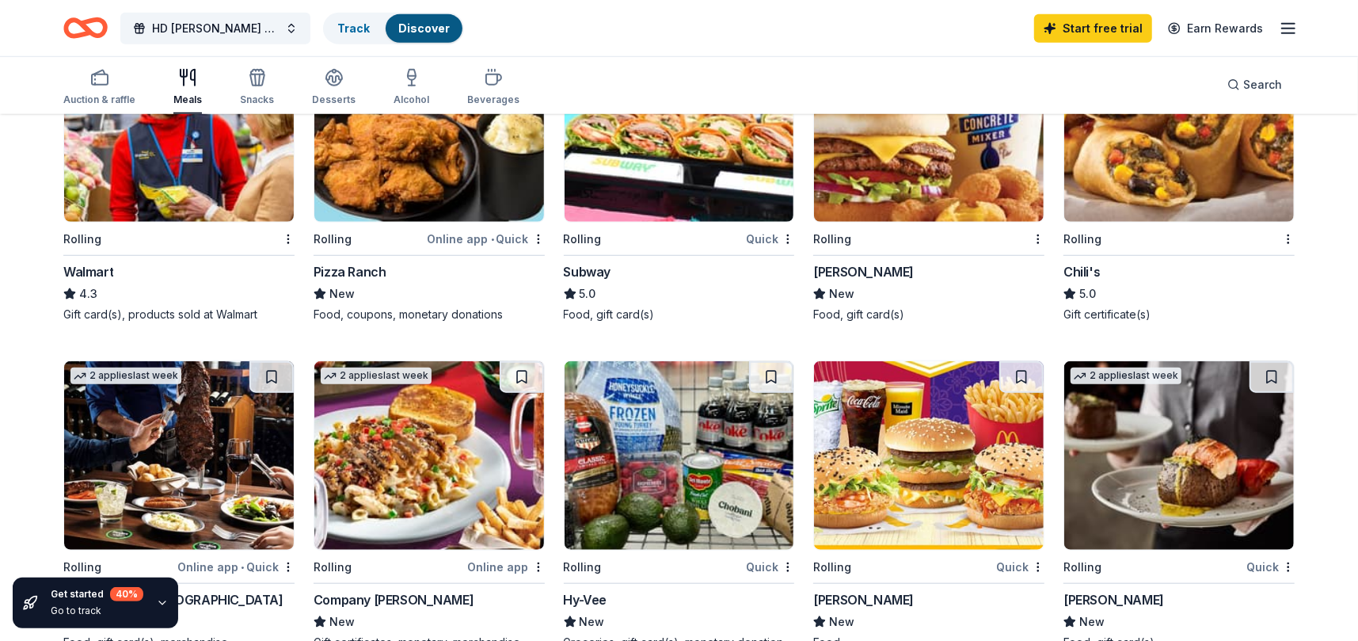
scroll to position [633, 0]
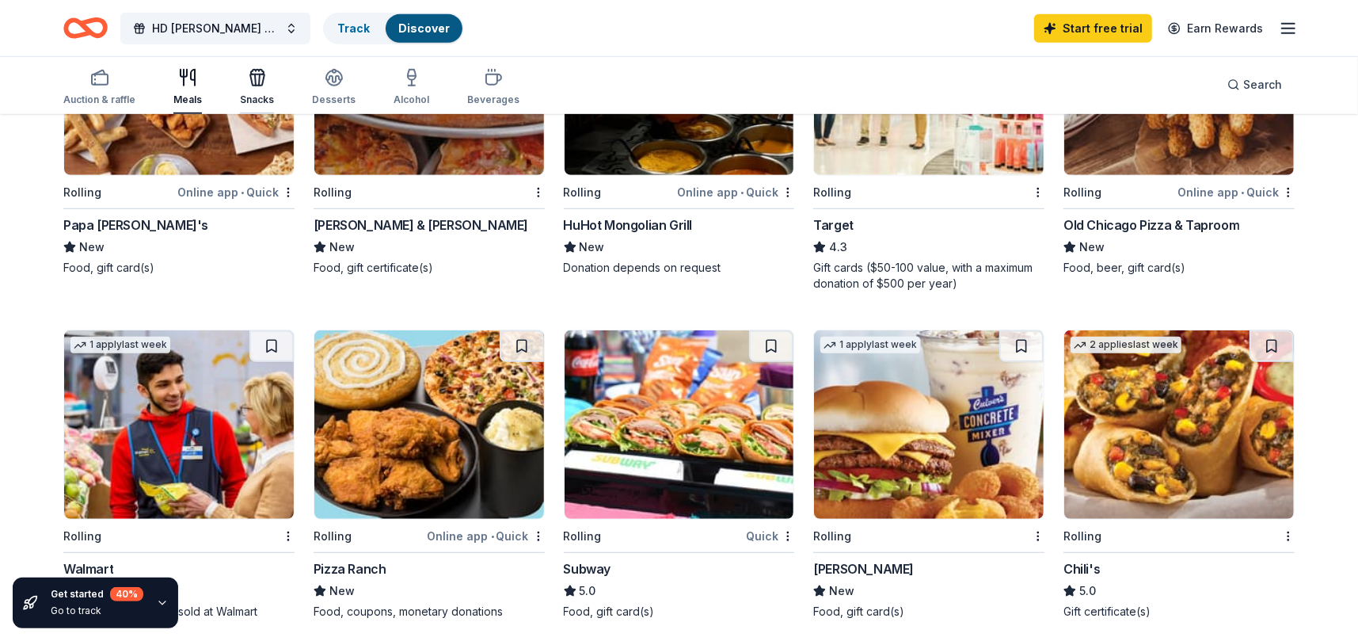
click at [253, 89] on div "Snacks" at bounding box center [257, 87] width 34 height 38
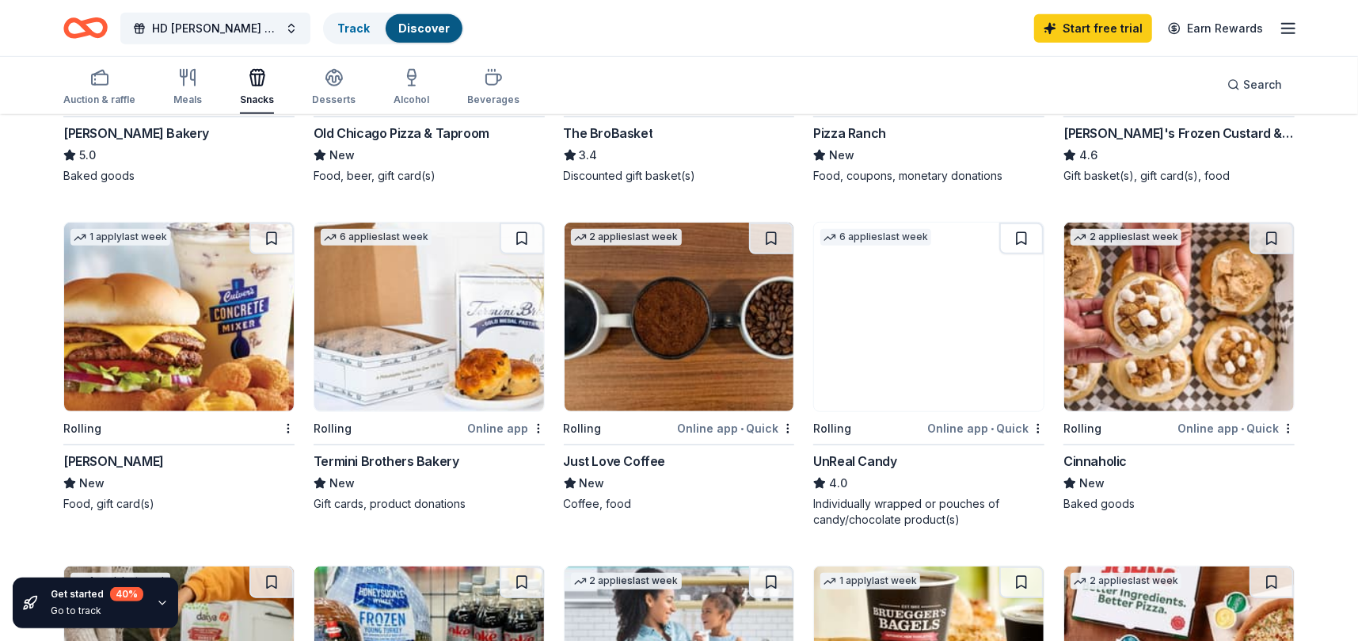
scroll to position [713, 0]
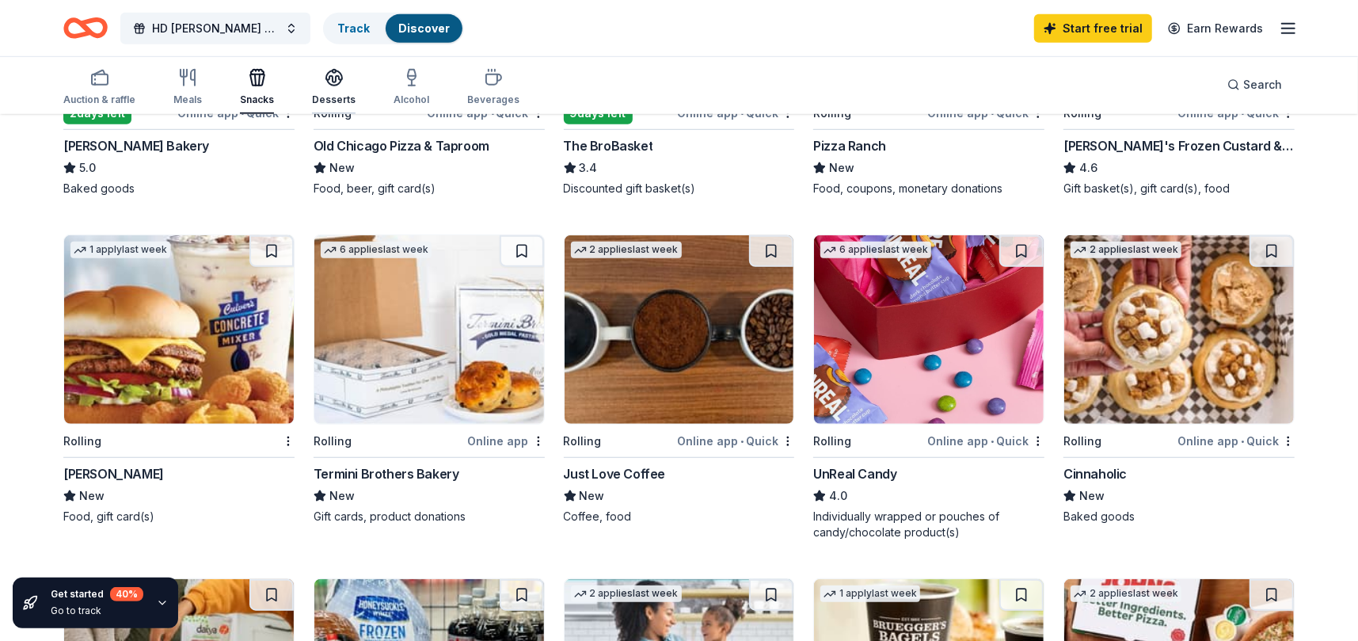
click at [332, 77] on icon "button" at bounding box center [334, 76] width 16 height 12
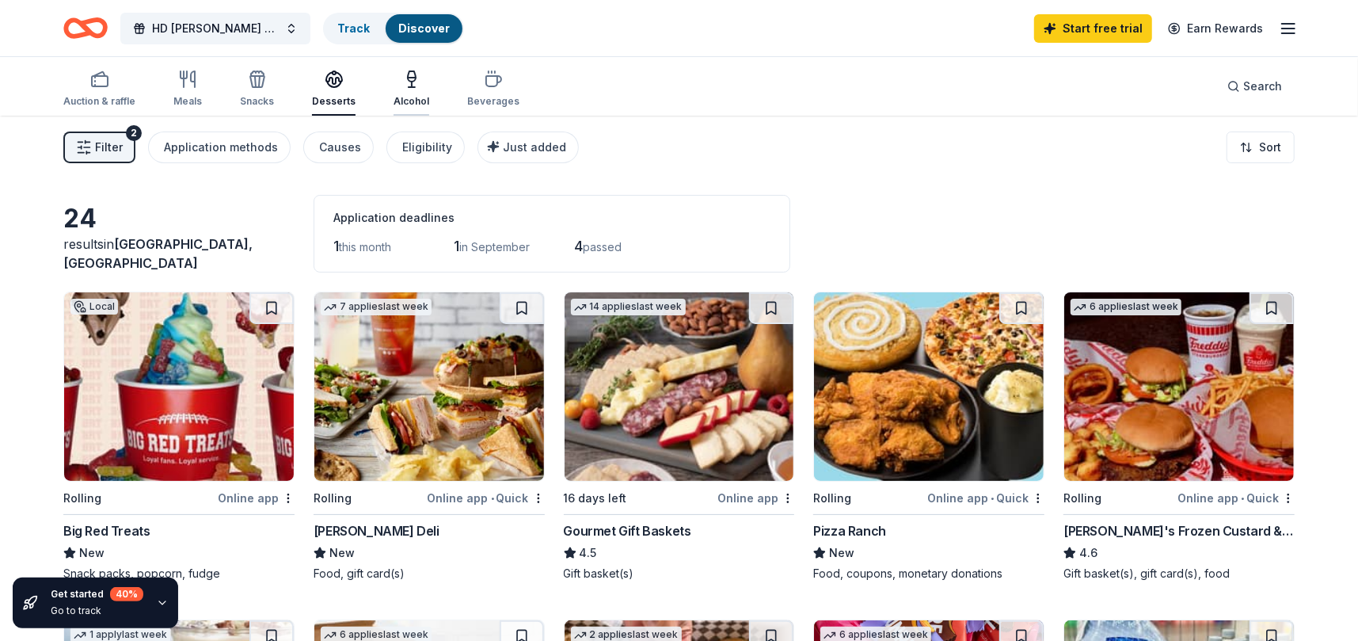
click at [409, 90] on div "Alcohol" at bounding box center [412, 89] width 36 height 38
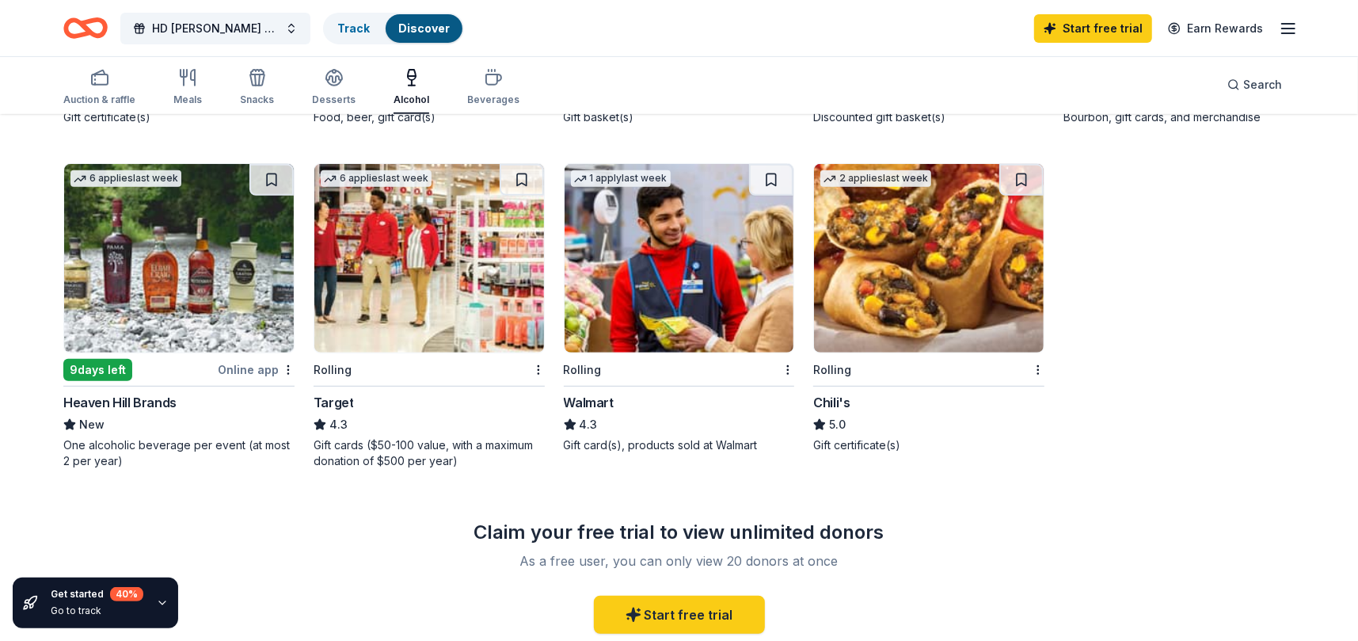
scroll to position [475, 0]
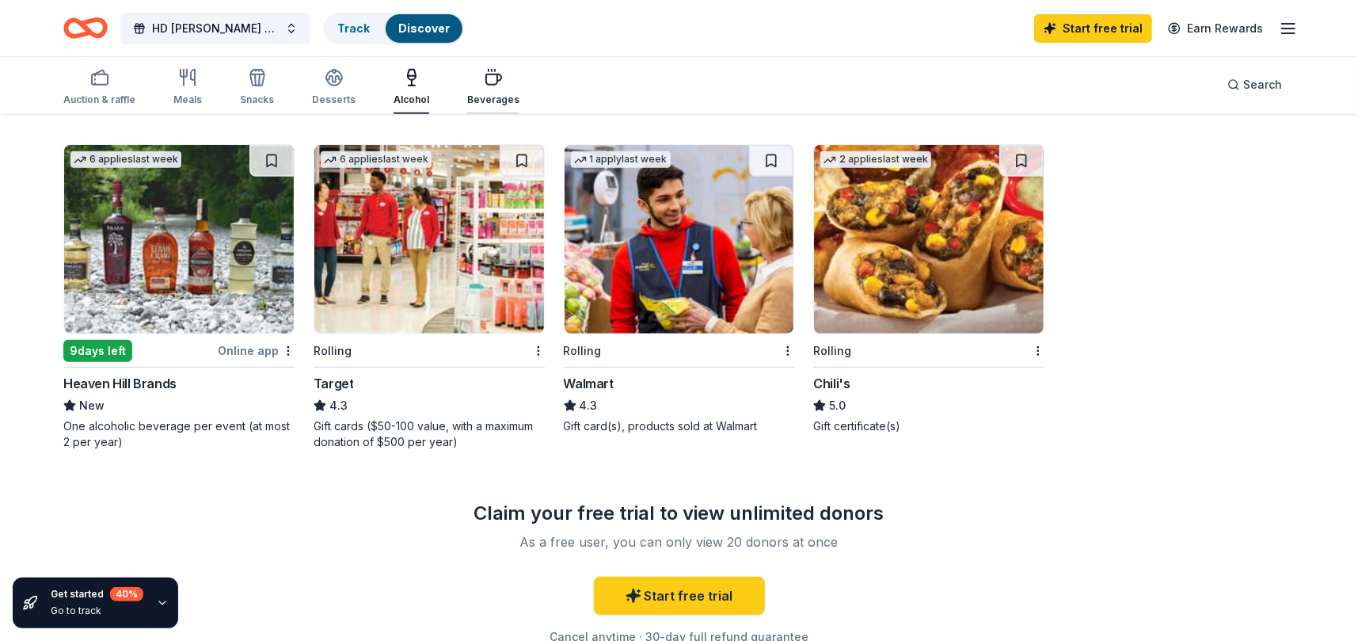
click at [486, 84] on icon "button" at bounding box center [493, 79] width 15 height 10
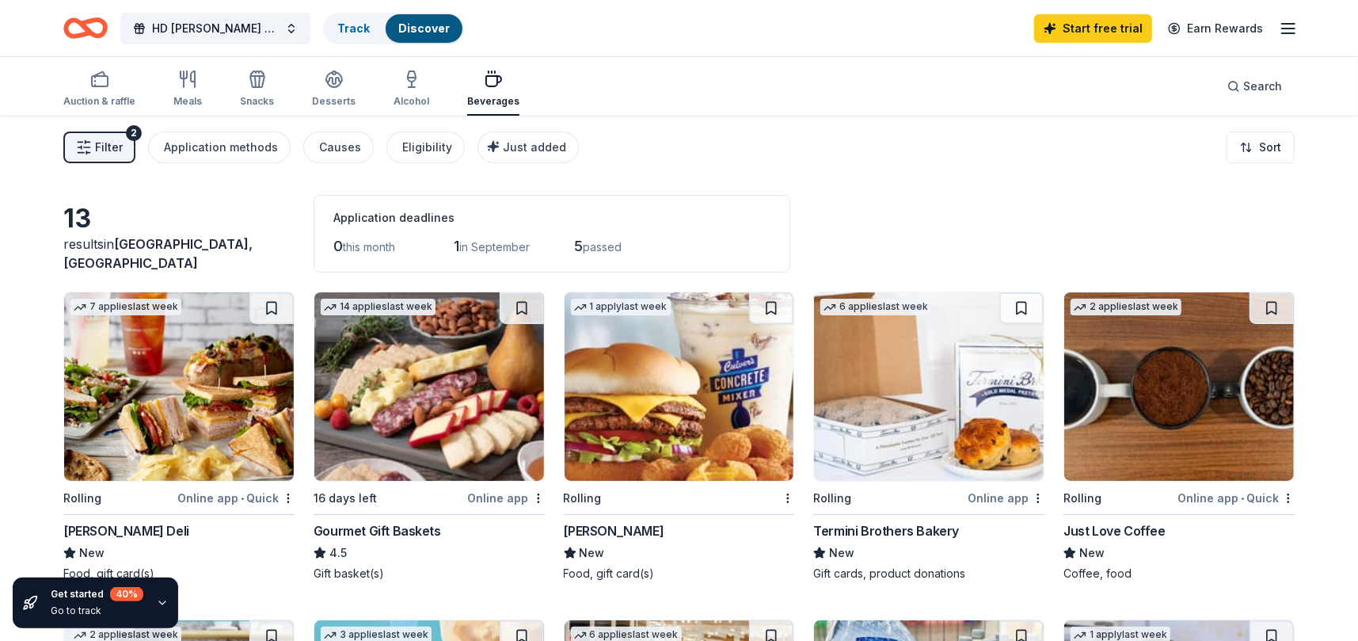
click at [87, 147] on line "button" at bounding box center [87, 147] width 6 height 0
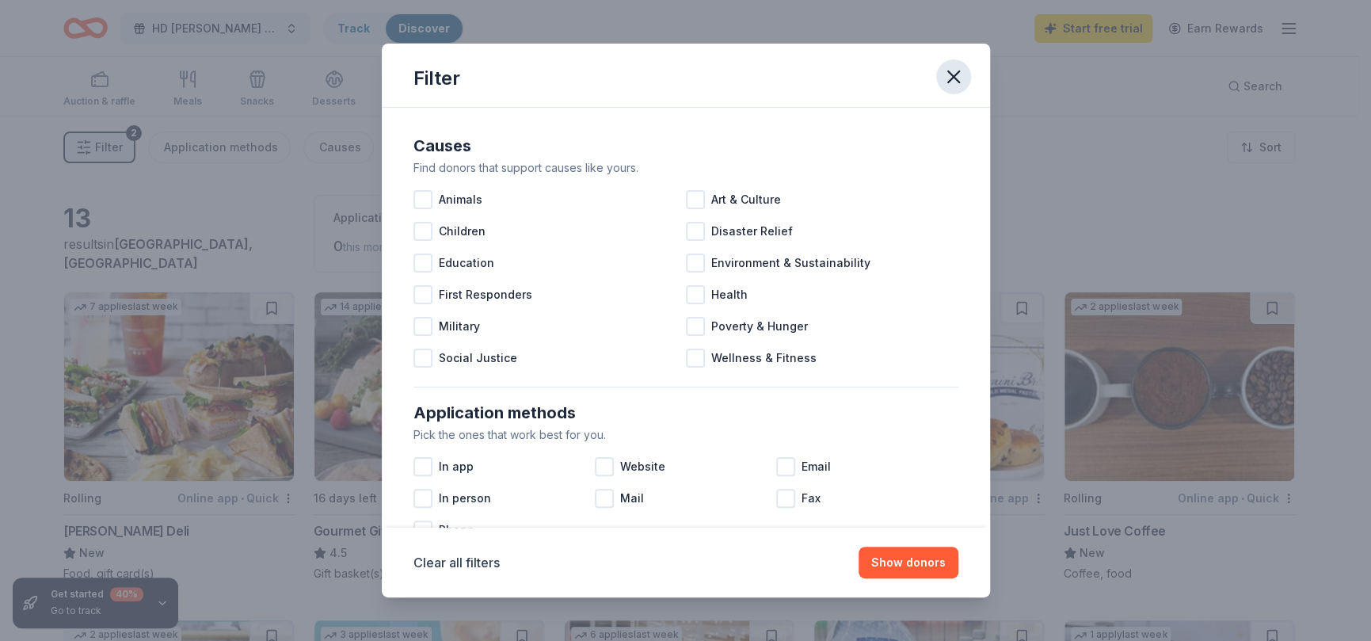
click at [954, 79] on icon "button" at bounding box center [953, 77] width 22 height 22
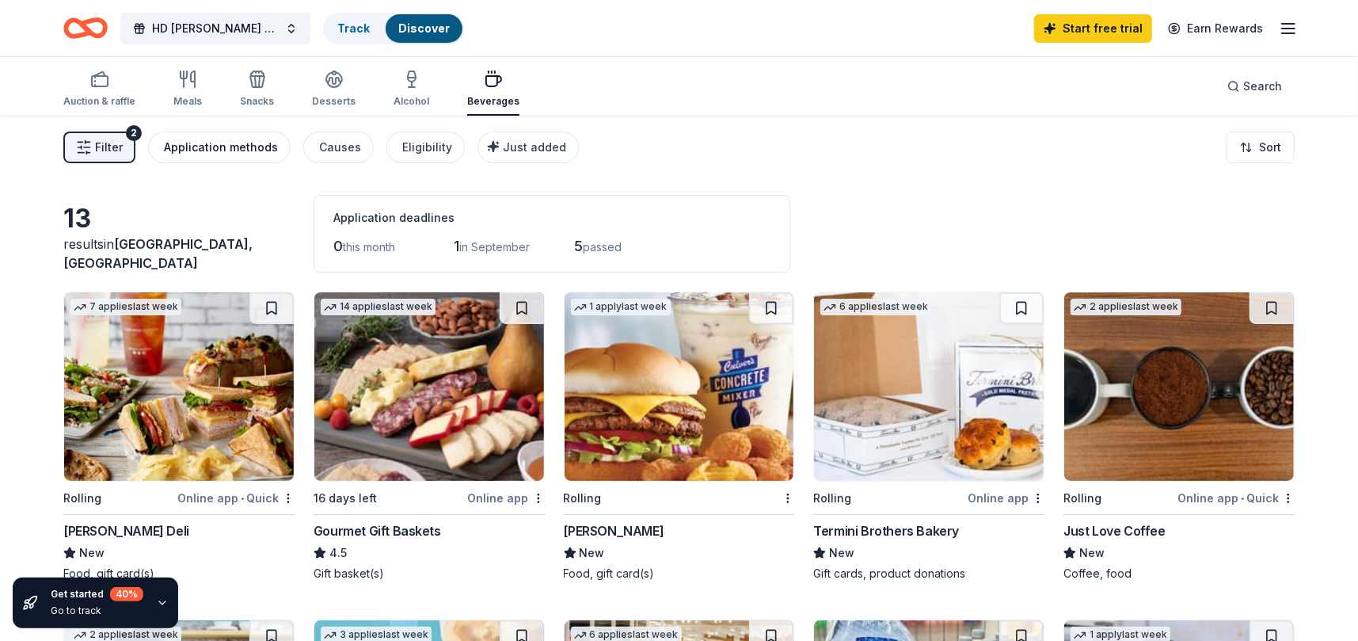
click at [228, 146] on div "Application methods" at bounding box center [221, 147] width 114 height 19
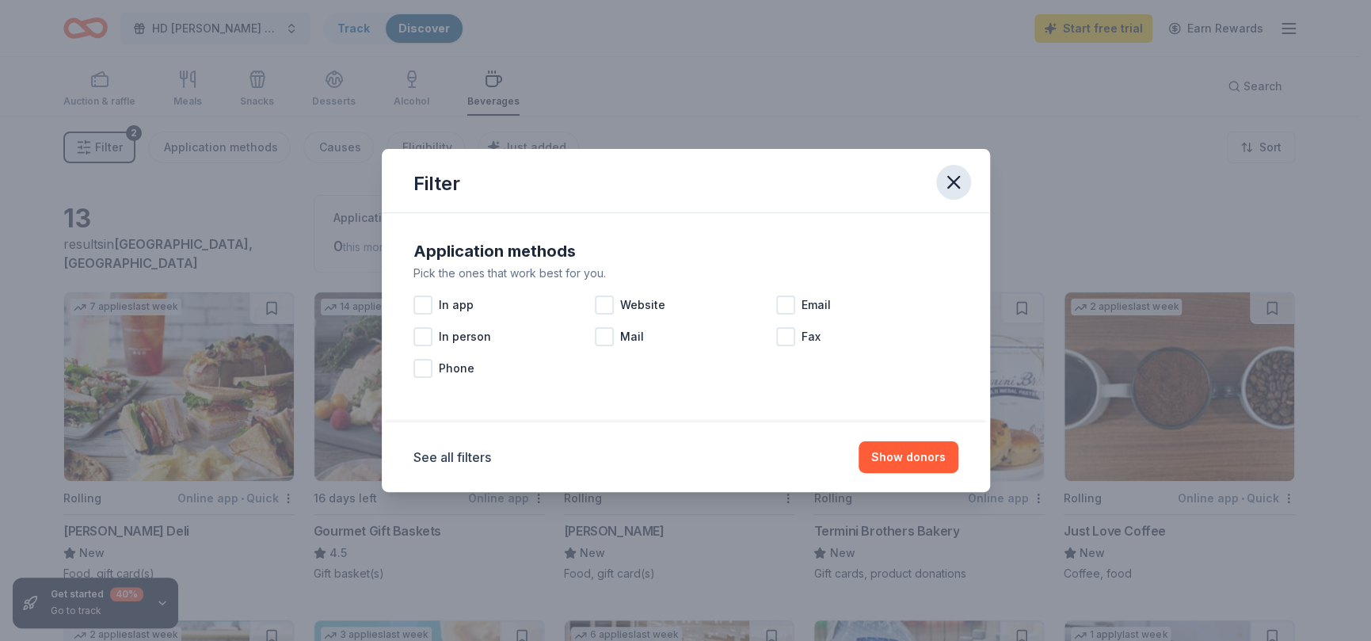
click at [952, 178] on icon "button" at bounding box center [953, 182] width 22 height 22
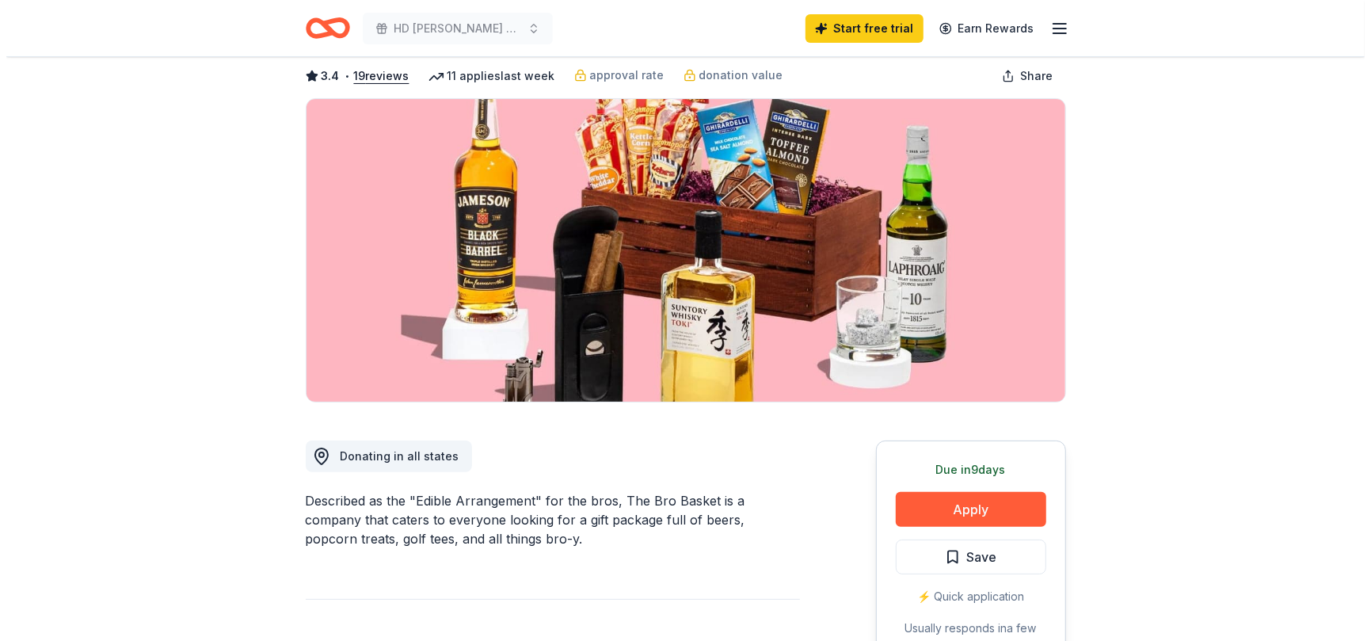
scroll to position [158, 0]
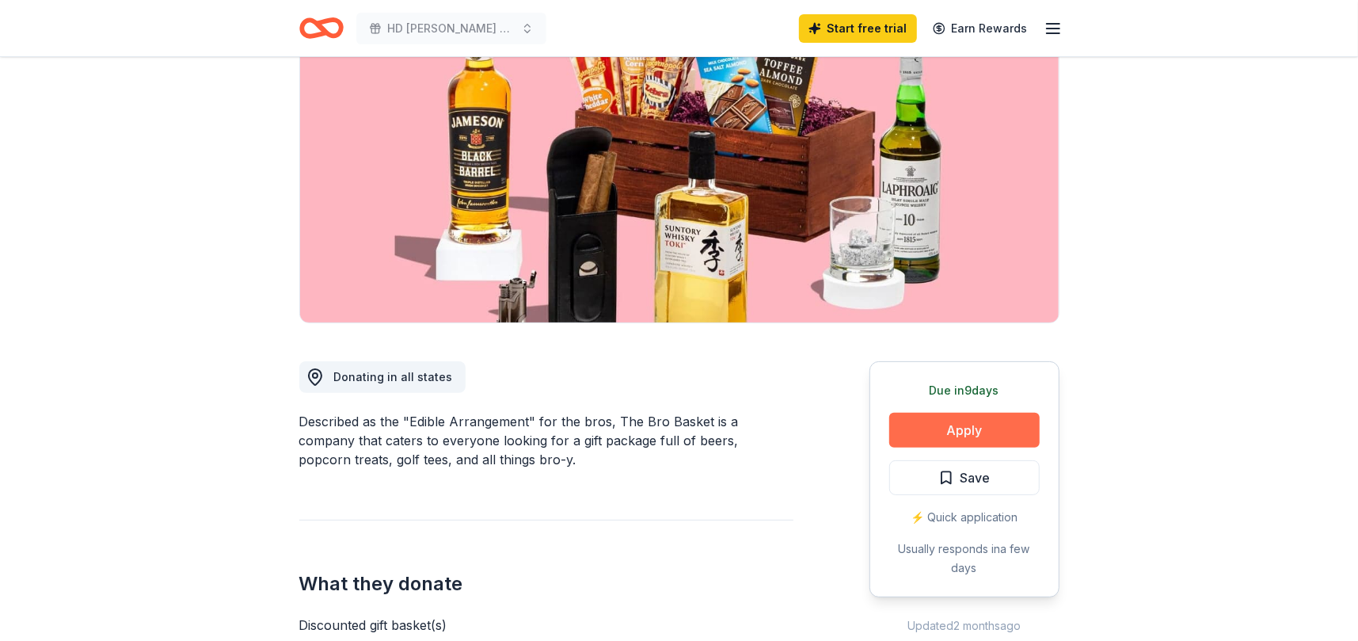
click at [954, 424] on button "Apply" at bounding box center [964, 430] width 150 height 35
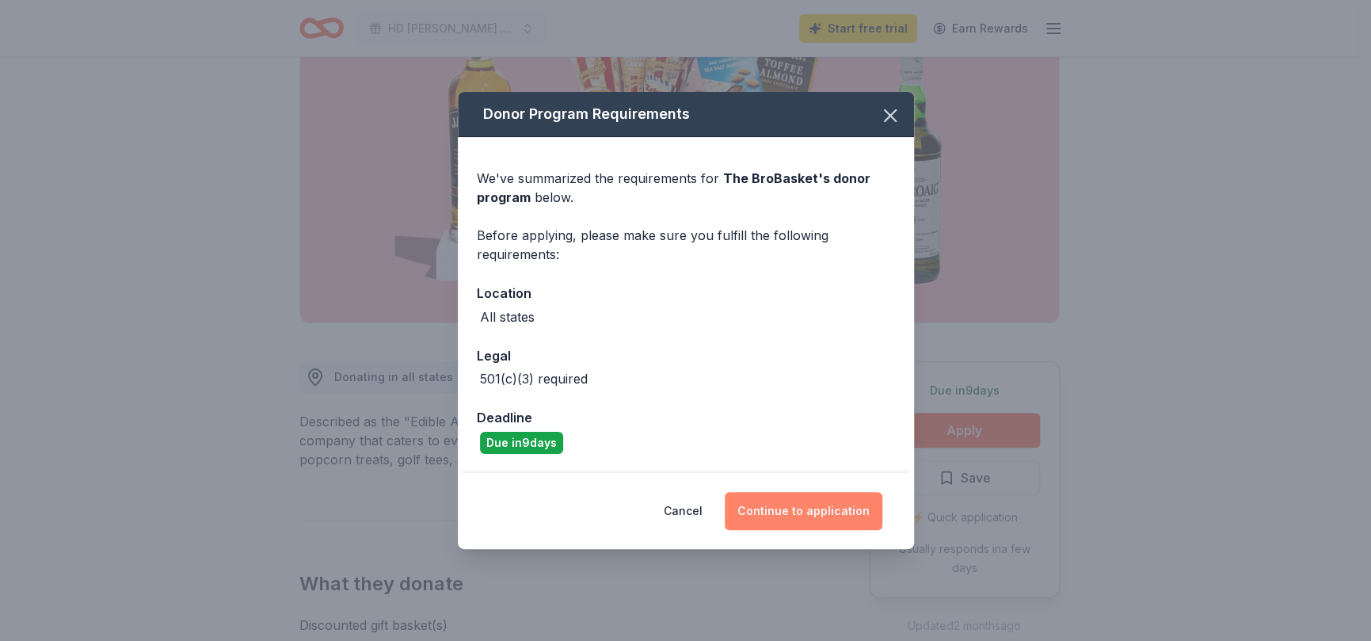
click at [799, 515] on button "Continue to application" at bounding box center [804, 511] width 158 height 38
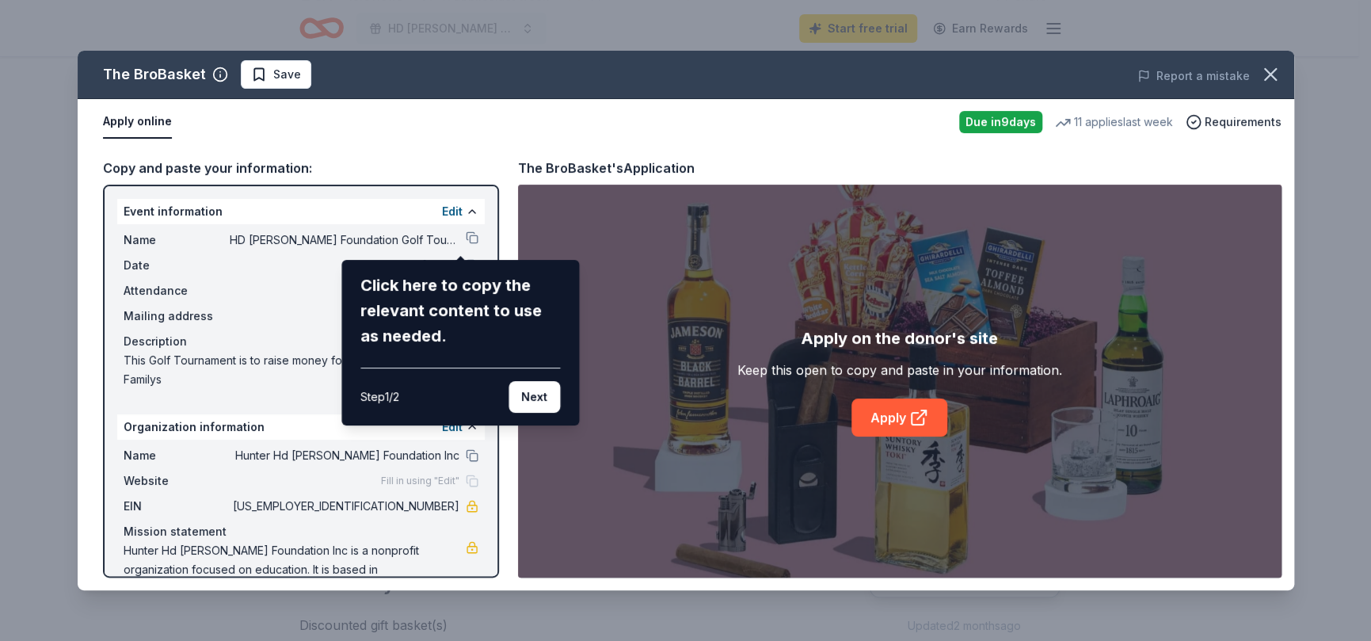
click at [453, 233] on div "The BroBasket Save Report a mistake Apply online Due in 9 days 11 applies last …" at bounding box center [686, 320] width 1216 height 539
click at [462, 239] on div "The BroBasket Save Report a mistake Apply online Due in 9 days 11 applies last …" at bounding box center [686, 320] width 1216 height 539
click at [462, 240] on div "The BroBasket Save Report a mistake Apply online Due in 9 days 11 applies last …" at bounding box center [686, 320] width 1216 height 539
click at [530, 398] on button "Next" at bounding box center [533, 397] width 51 height 32
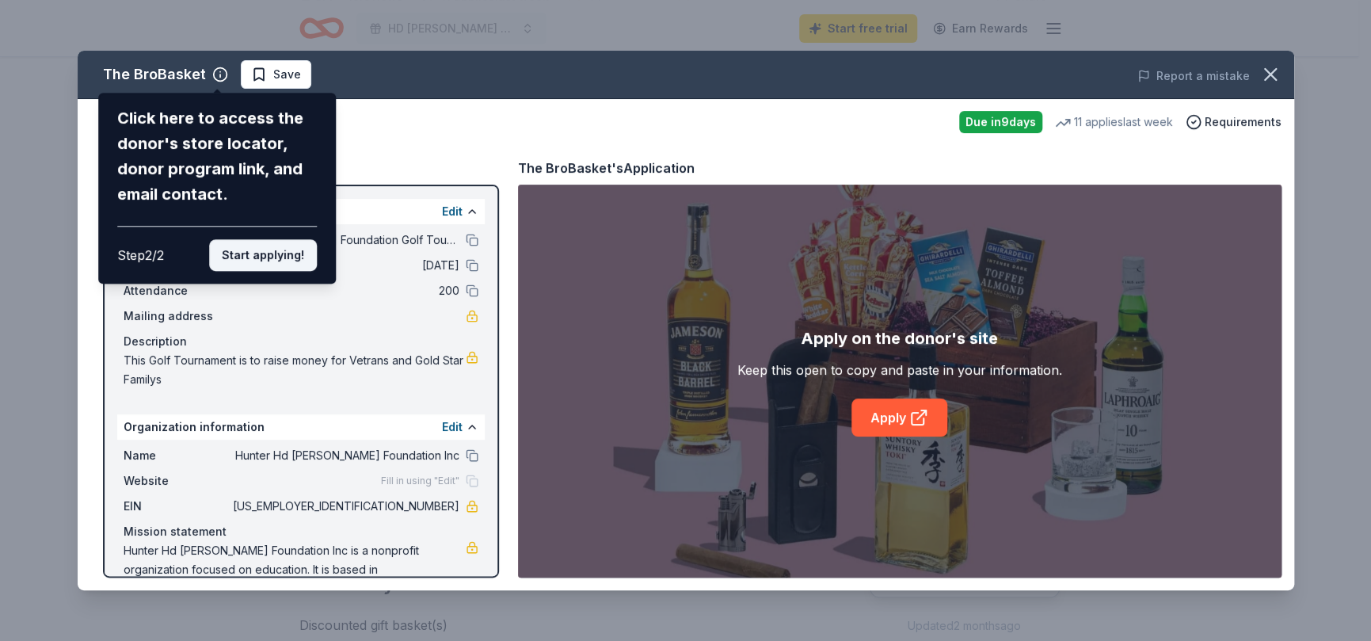
click at [298, 259] on button "Start applying!" at bounding box center [263, 255] width 108 height 32
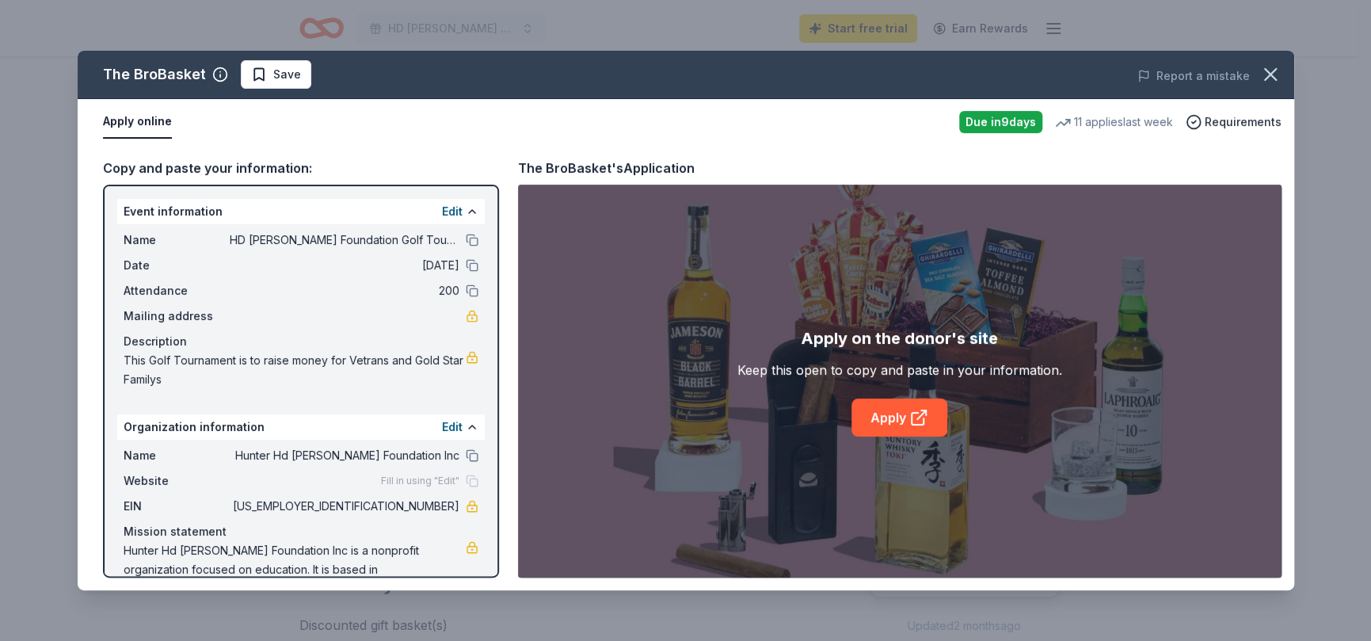
click at [466, 241] on button at bounding box center [472, 240] width 13 height 13
click at [154, 124] on button "Apply online" at bounding box center [137, 121] width 69 height 33
click at [170, 70] on div "The BroBasket" at bounding box center [154, 74] width 103 height 25
click at [215, 73] on icon "button" at bounding box center [220, 75] width 16 height 16
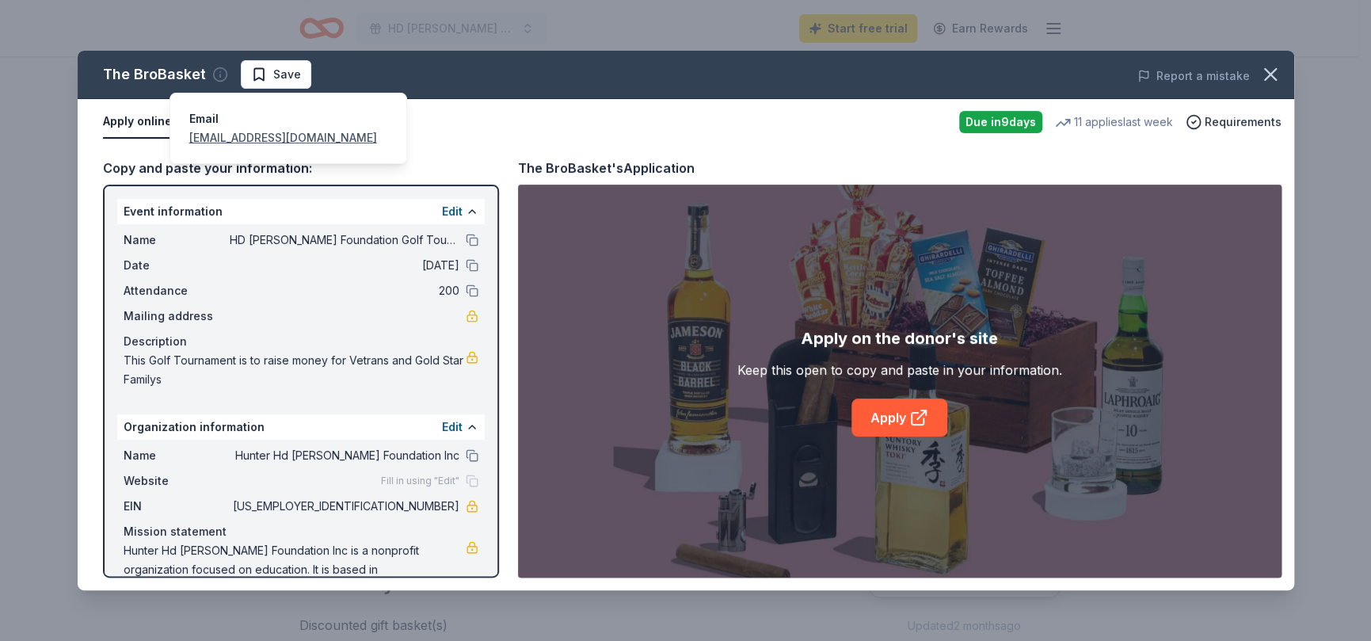
click at [217, 74] on icon "button" at bounding box center [220, 75] width 16 height 16
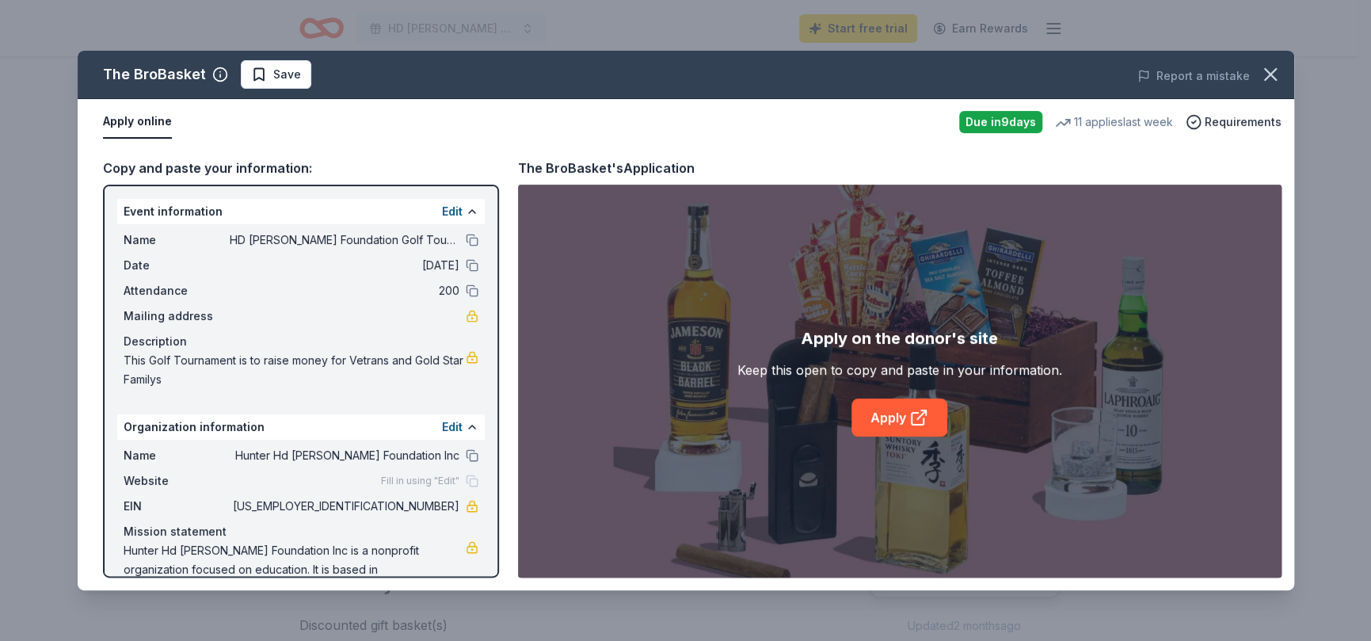
click at [283, 322] on div "Mailing address" at bounding box center [301, 315] width 355 height 19
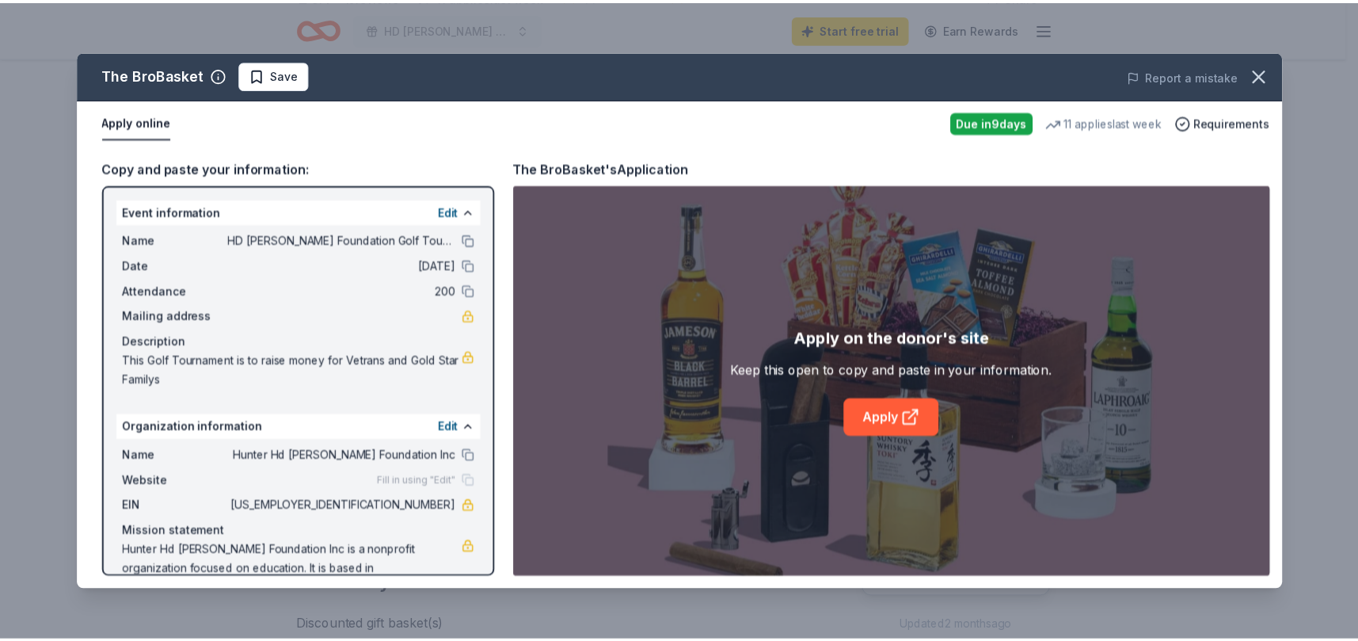
scroll to position [40, 0]
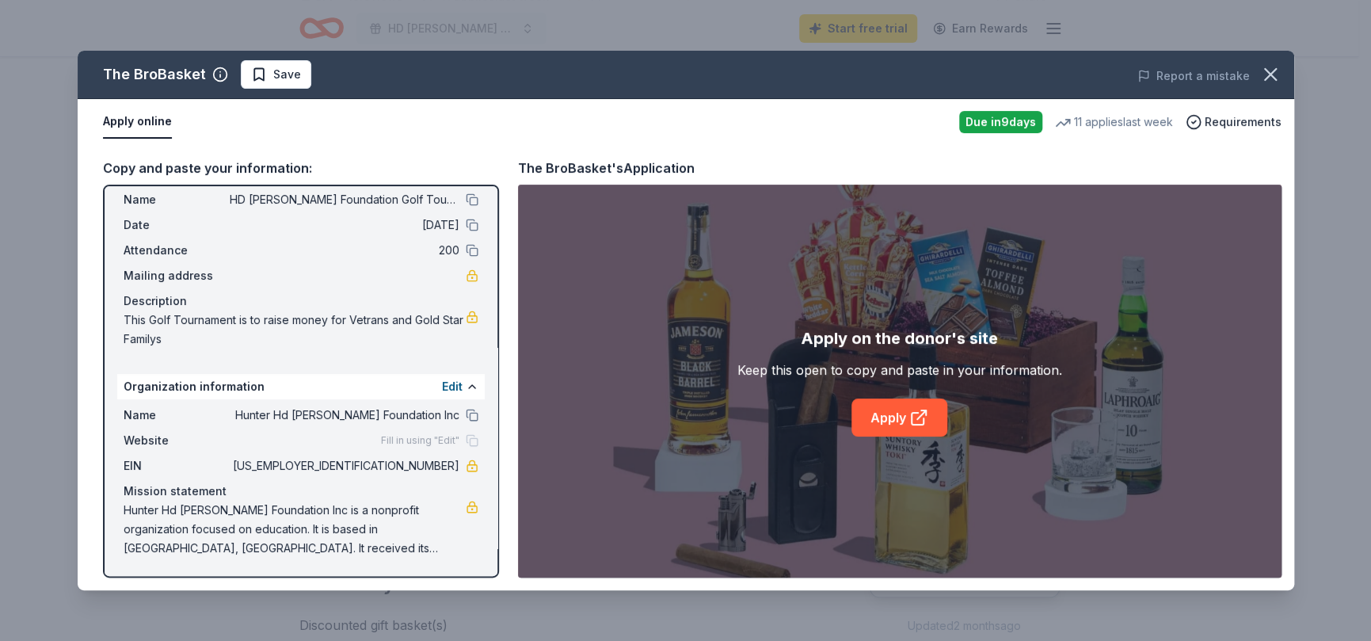
click at [173, 504] on span "Hunter Hd Hogan Foundation Inc is a nonprofit organization focused on education…" at bounding box center [295, 528] width 342 height 57
click at [1269, 77] on icon "button" at bounding box center [1270, 74] width 22 height 22
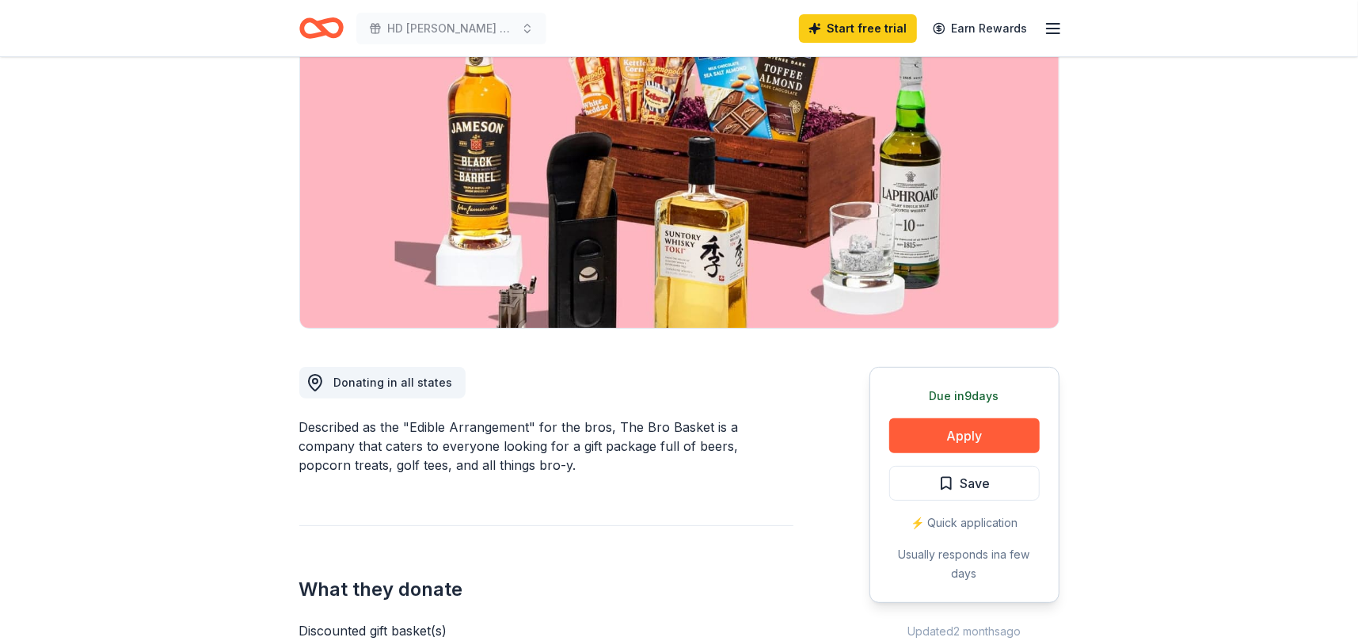
scroll to position [0, 0]
